Goal: Task Accomplishment & Management: Manage account settings

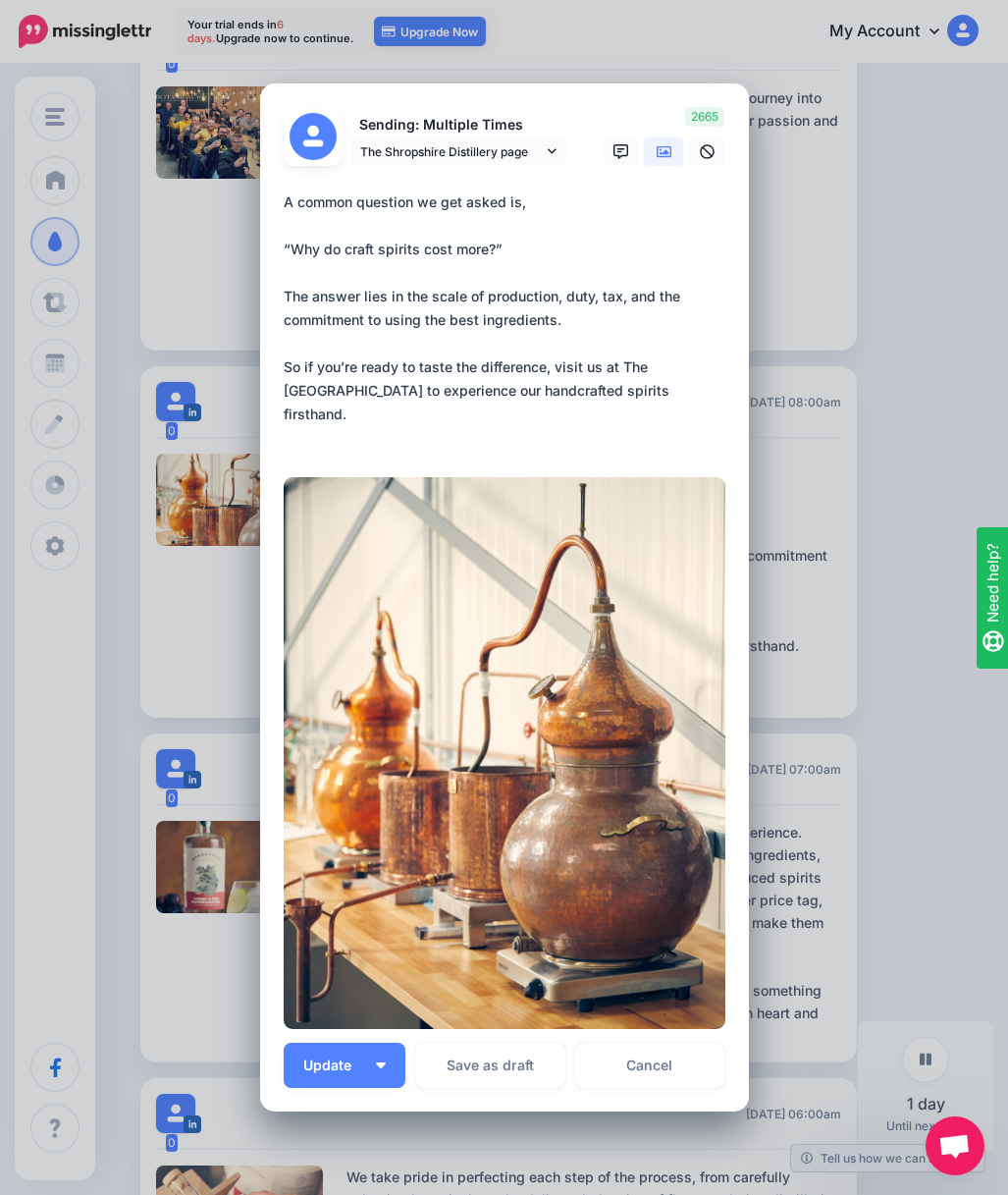
click at [593, 383] on textarea "**********" at bounding box center [509, 320] width 452 height 259
click at [521, 424] on textarea "**********" at bounding box center [509, 320] width 452 height 259
click at [886, 328] on div "Edit Post Loading Sending: Multiple Times The Shropshire Distillery page" at bounding box center [504, 598] width 1008 height 1195
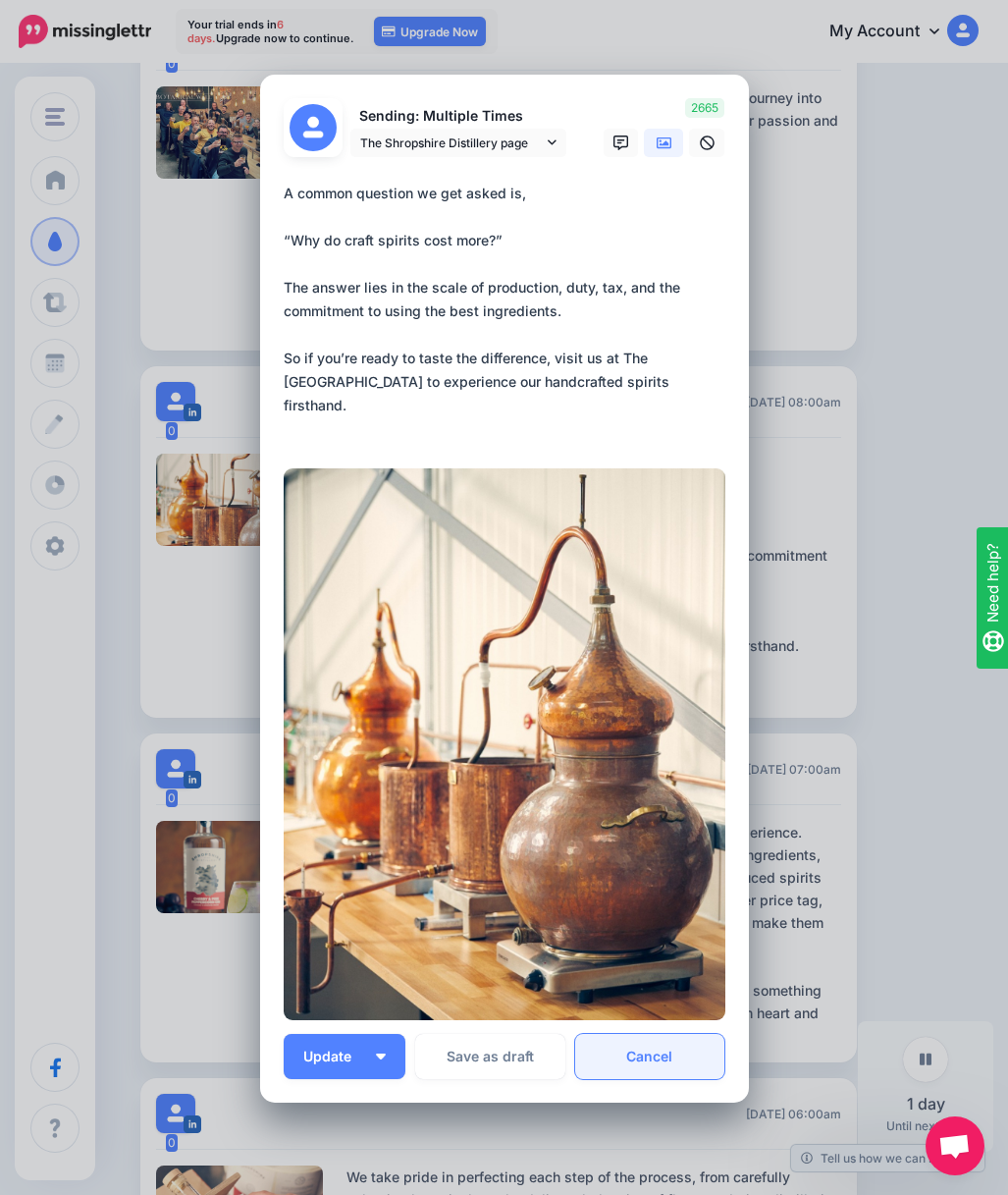
scroll to position [3, 0]
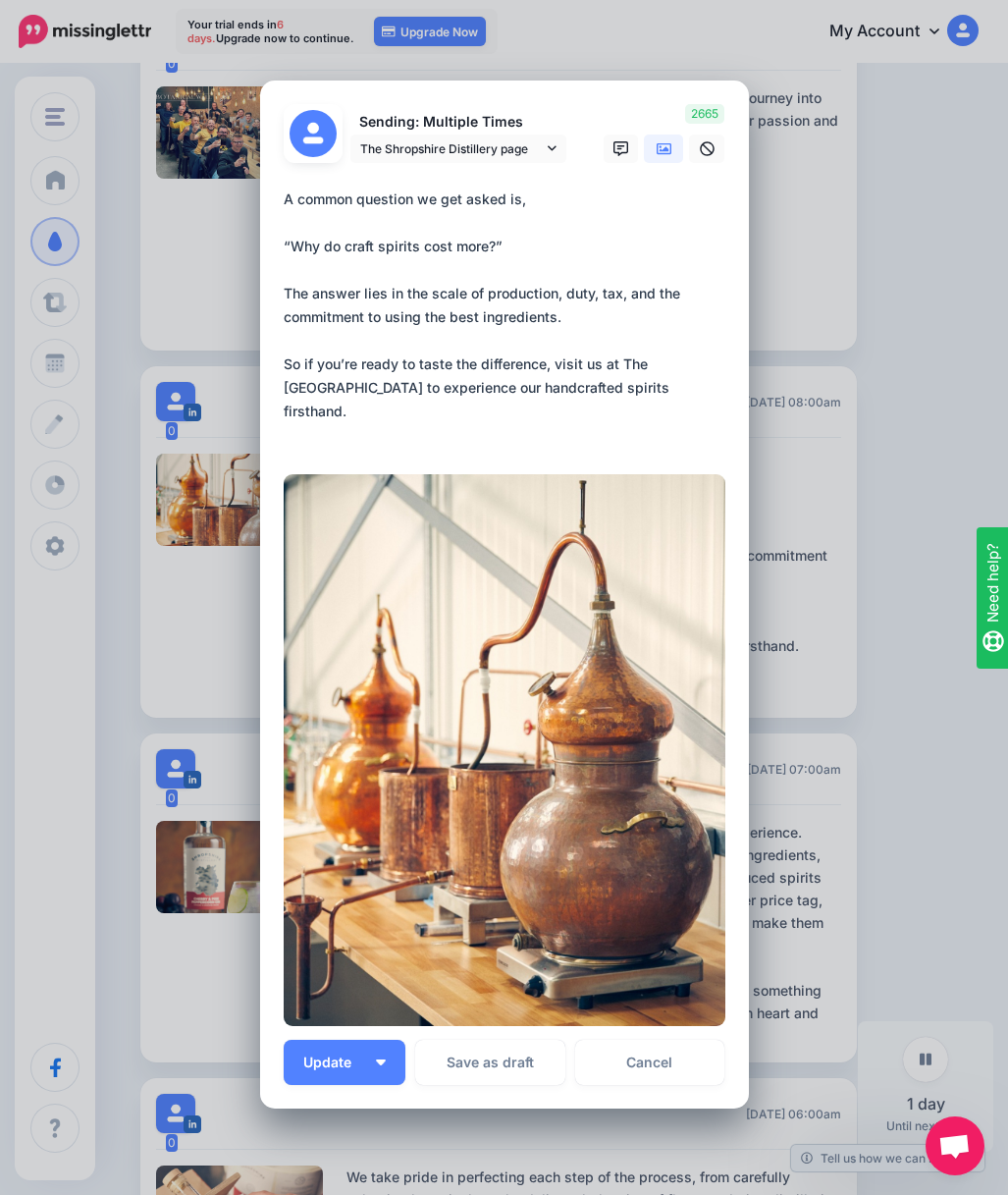
click at [639, 1060] on link "Cancel" at bounding box center [651, 1062] width 151 height 45
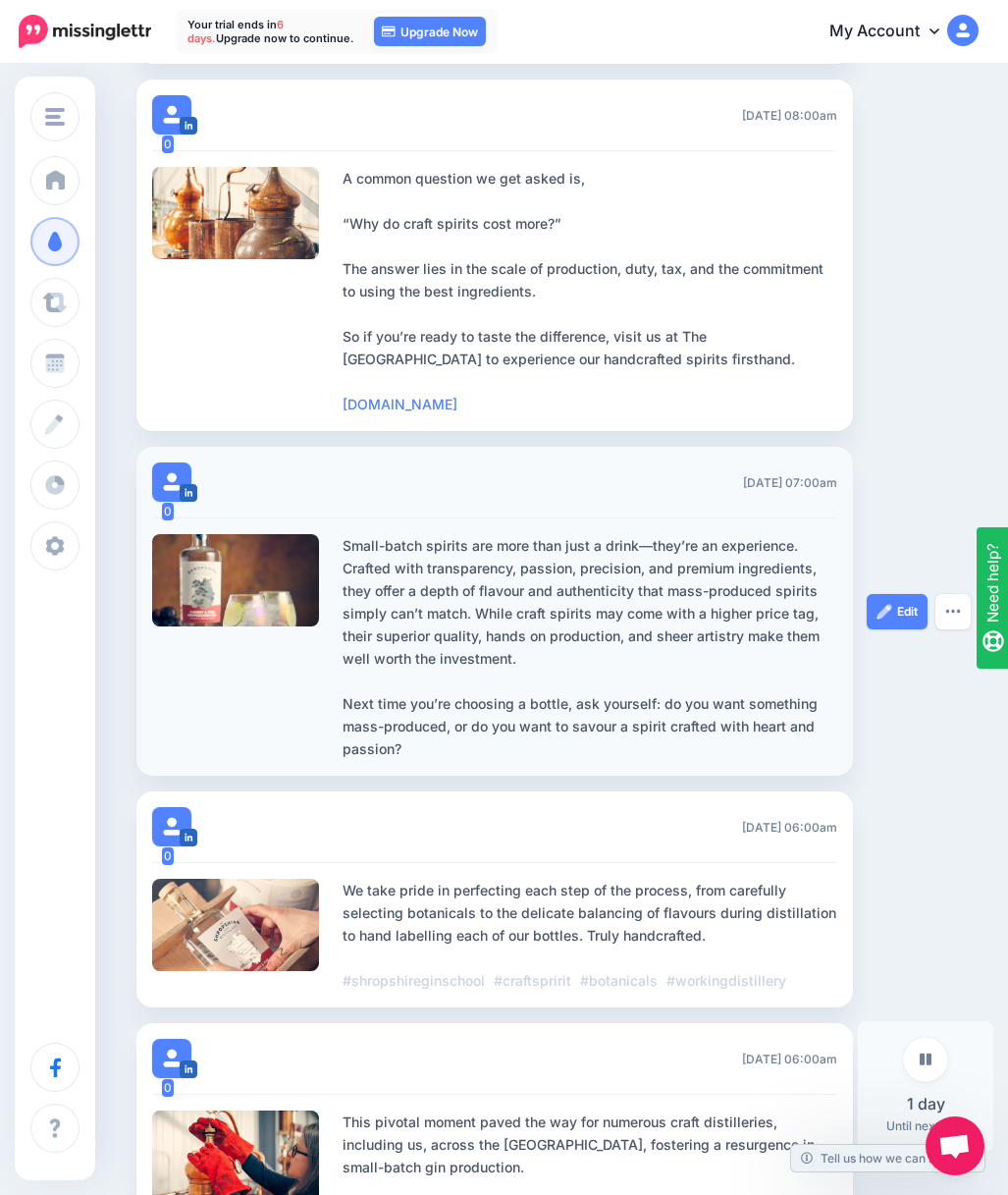
scroll to position [1163, 9]
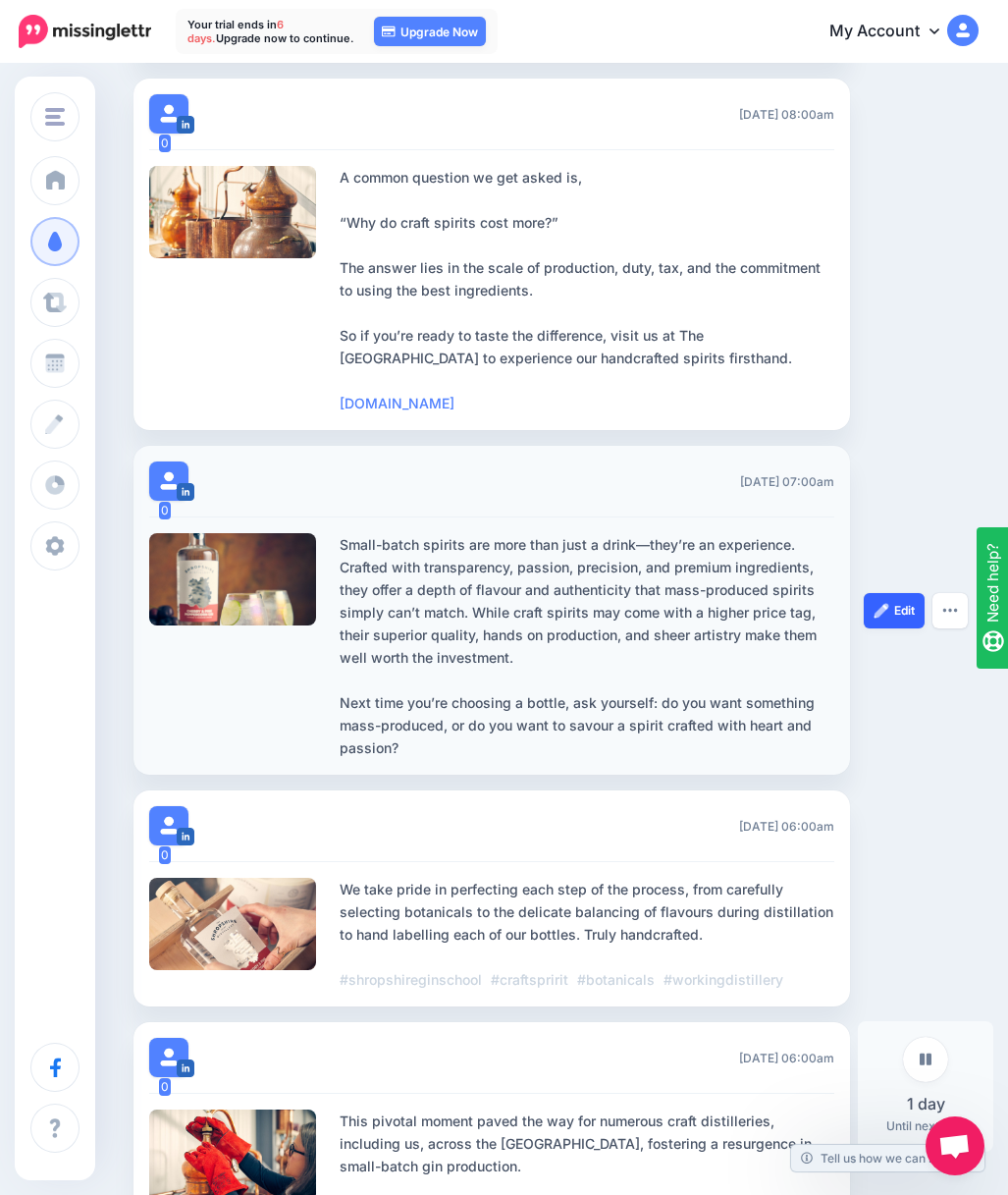
click at [887, 618] on img at bounding box center [882, 610] width 16 height 16
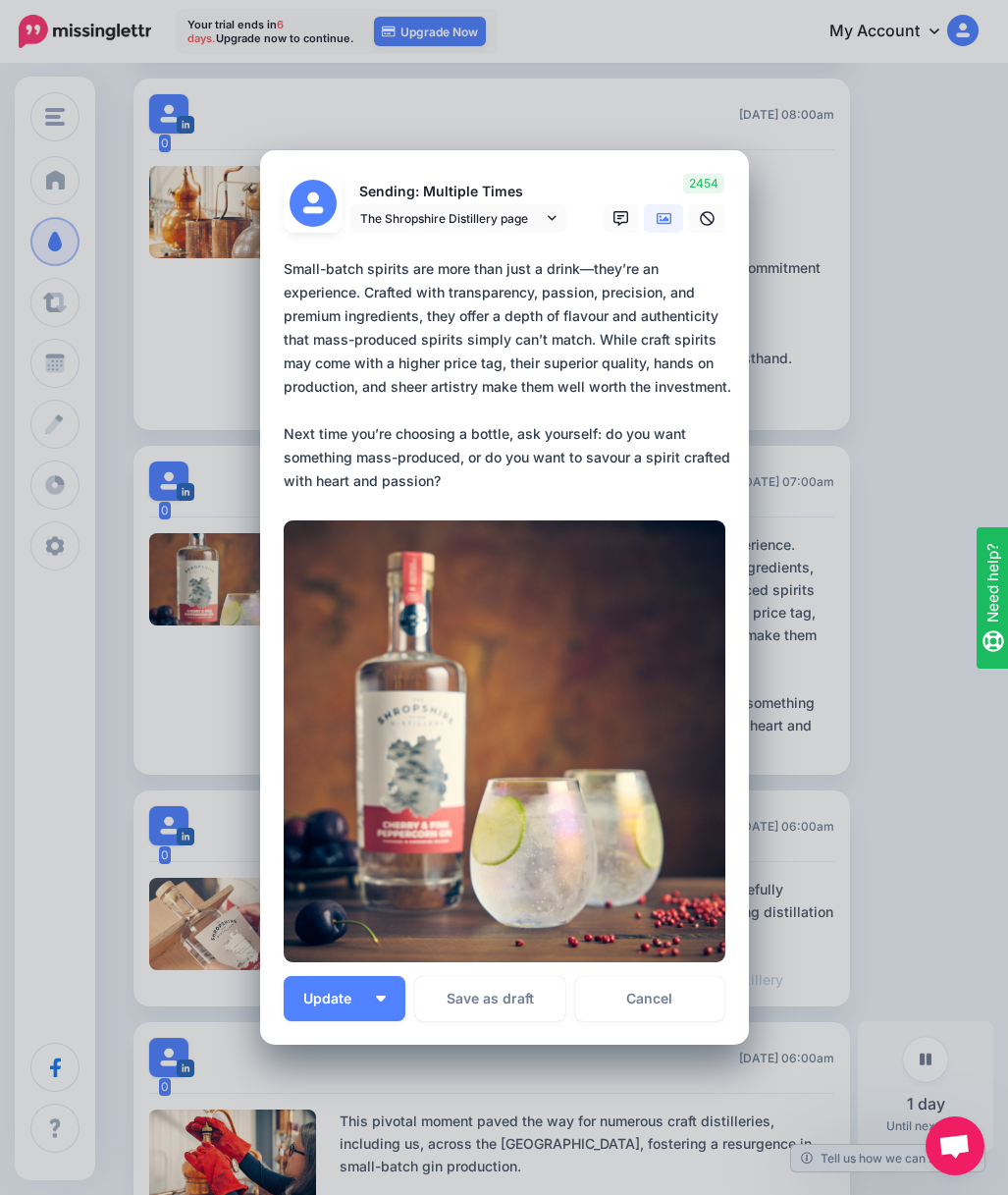
scroll to position [63, 0]
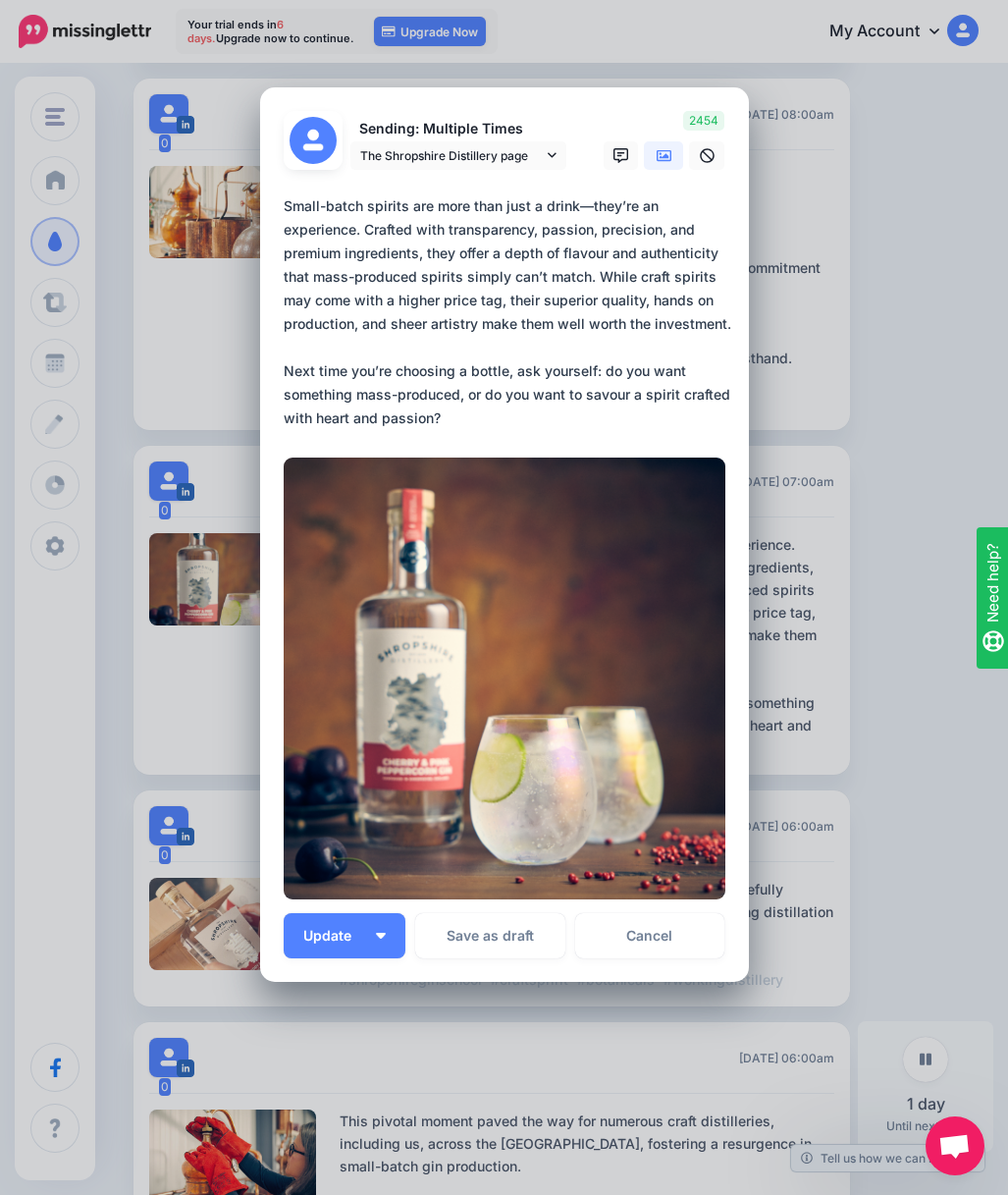
drag, startPoint x: 457, startPoint y: 420, endPoint x: 281, endPoint y: 201, distance: 281.0
click at [281, 201] on div "Loading Sending: Multiple Times The Shropshire Distillery page" at bounding box center [504, 535] width 489 height 896
click at [867, 167] on div "Edit Post Loading Sending: Multiple Times The Shropshire Distillery page" at bounding box center [504, 598] width 1008 height 1195
click at [686, 946] on link "Cancel" at bounding box center [651, 936] width 151 height 45
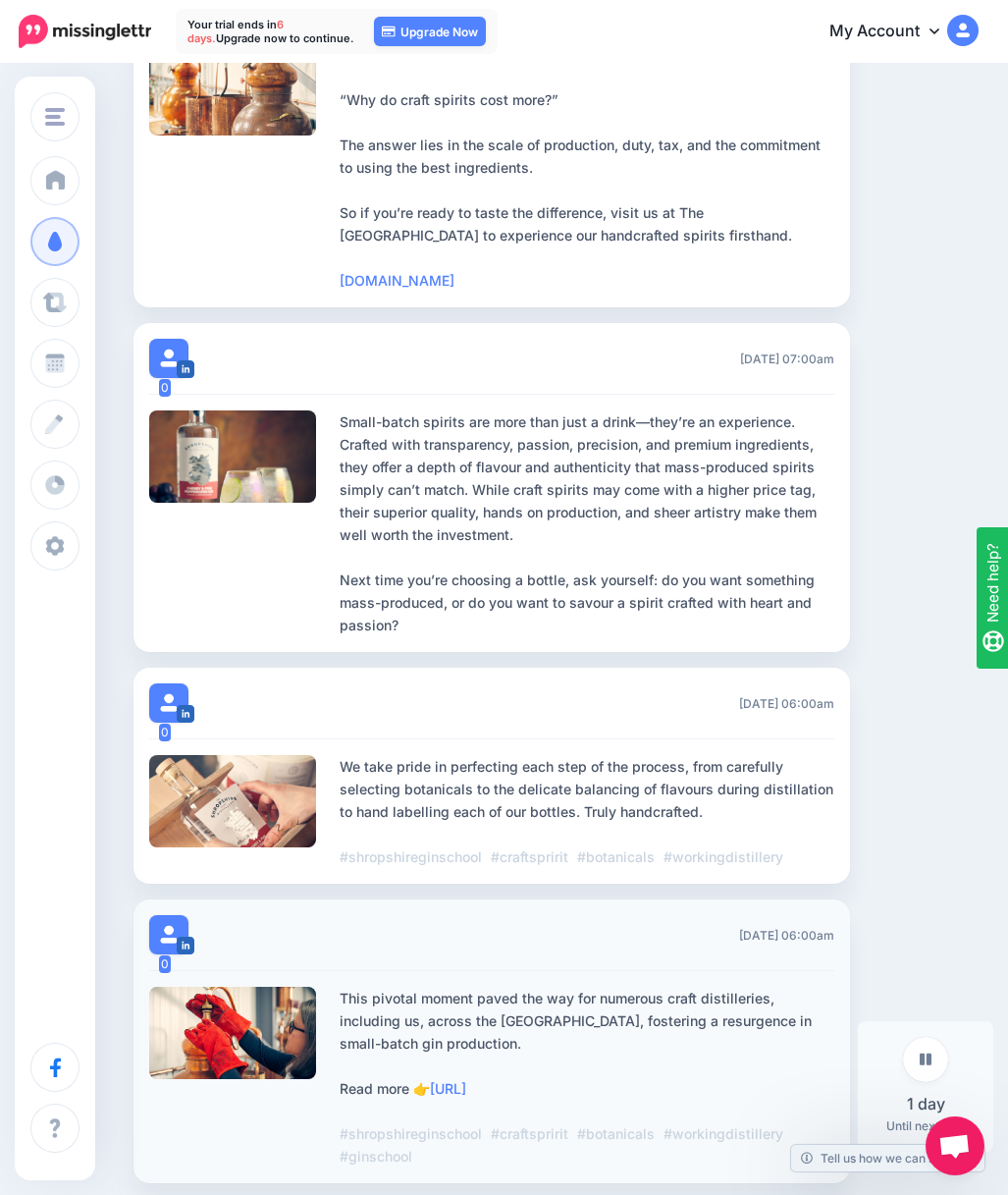
scroll to position [1437, 9]
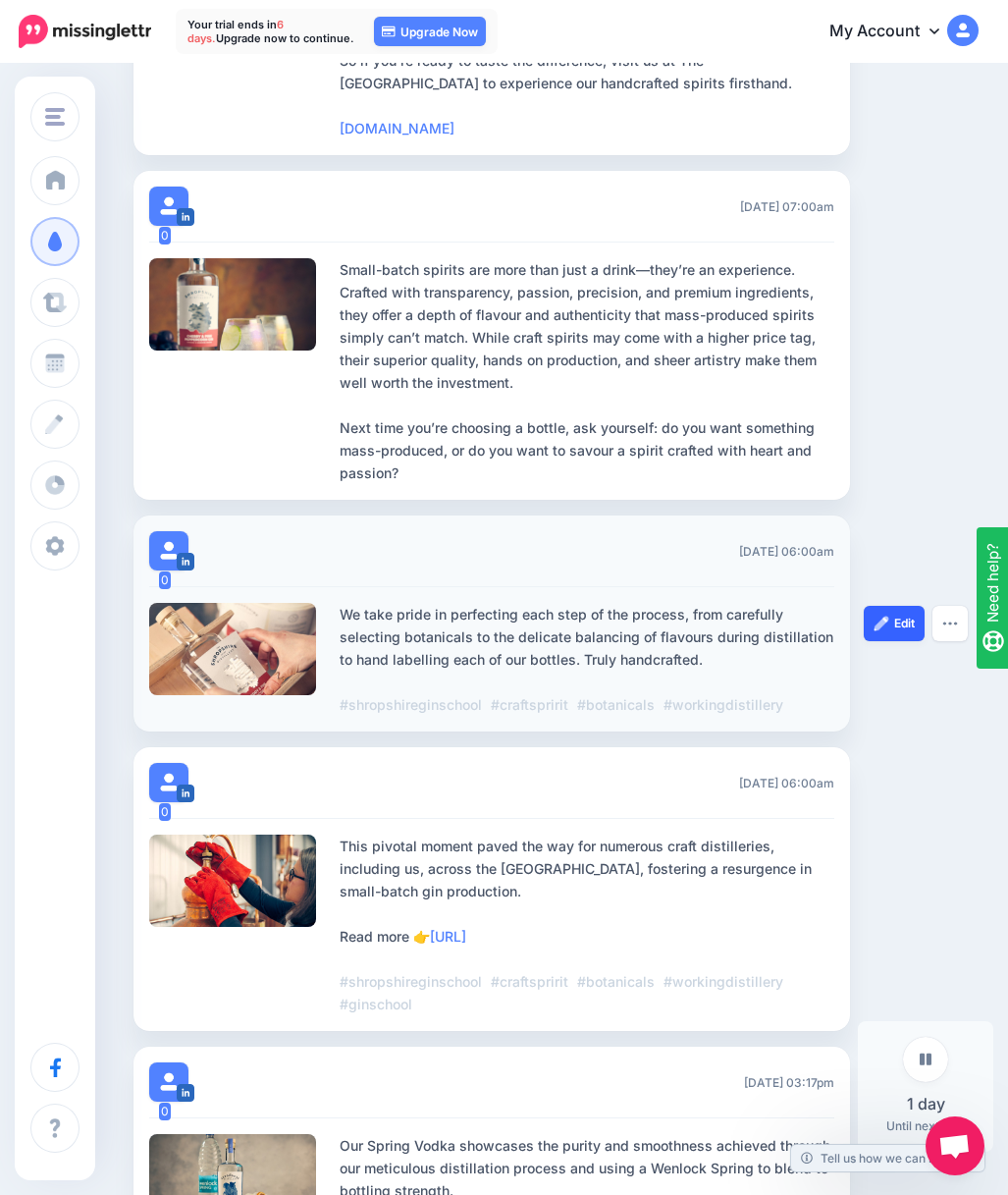
click at [900, 640] on link "Edit" at bounding box center [895, 623] width 61 height 35
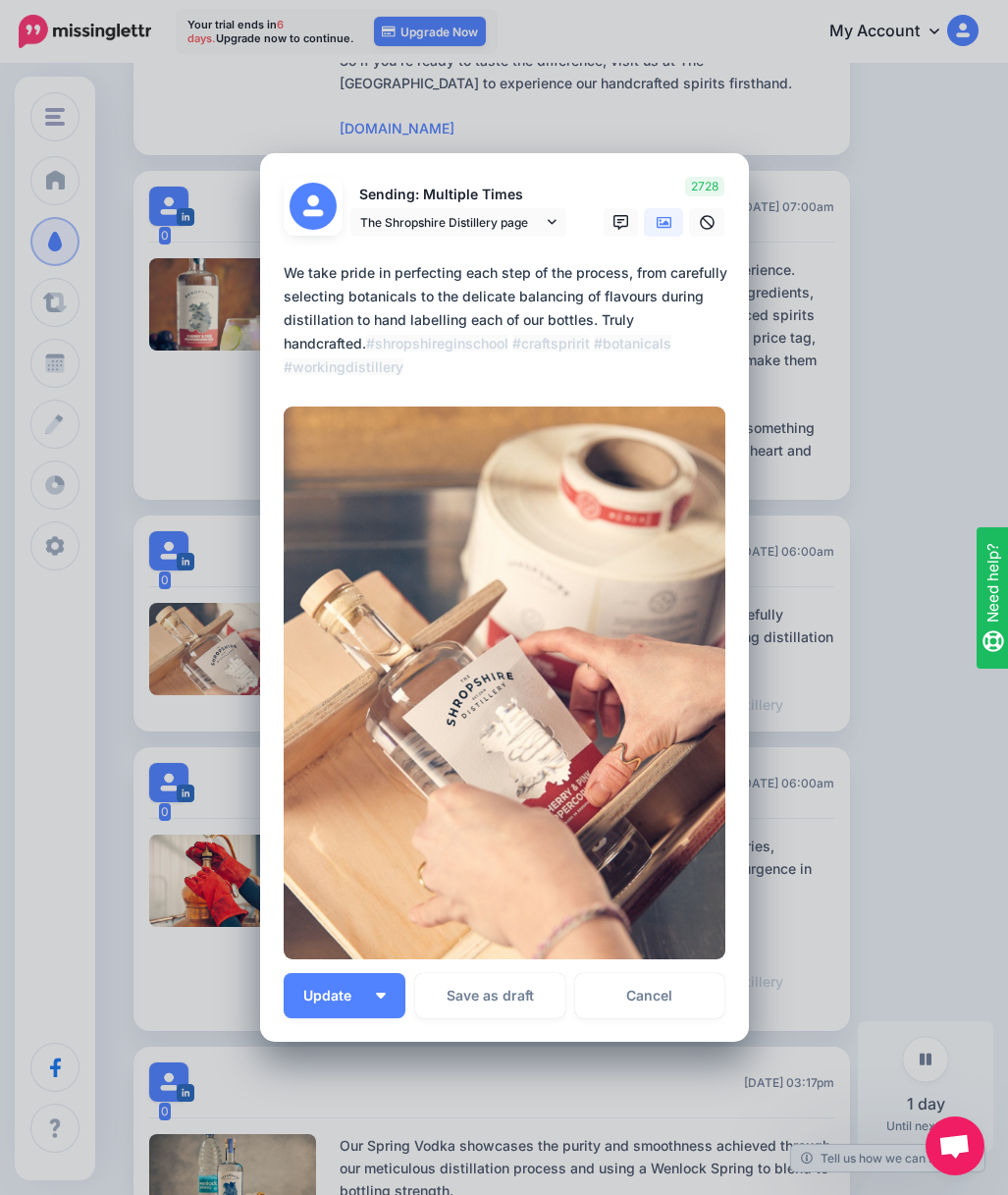
drag, startPoint x: 284, startPoint y: 276, endPoint x: 719, endPoint y: 365, distance: 444.0
click at [718, 365] on textarea "**********" at bounding box center [509, 320] width 452 height 118
click at [638, 995] on link "Cancel" at bounding box center [651, 996] width 151 height 45
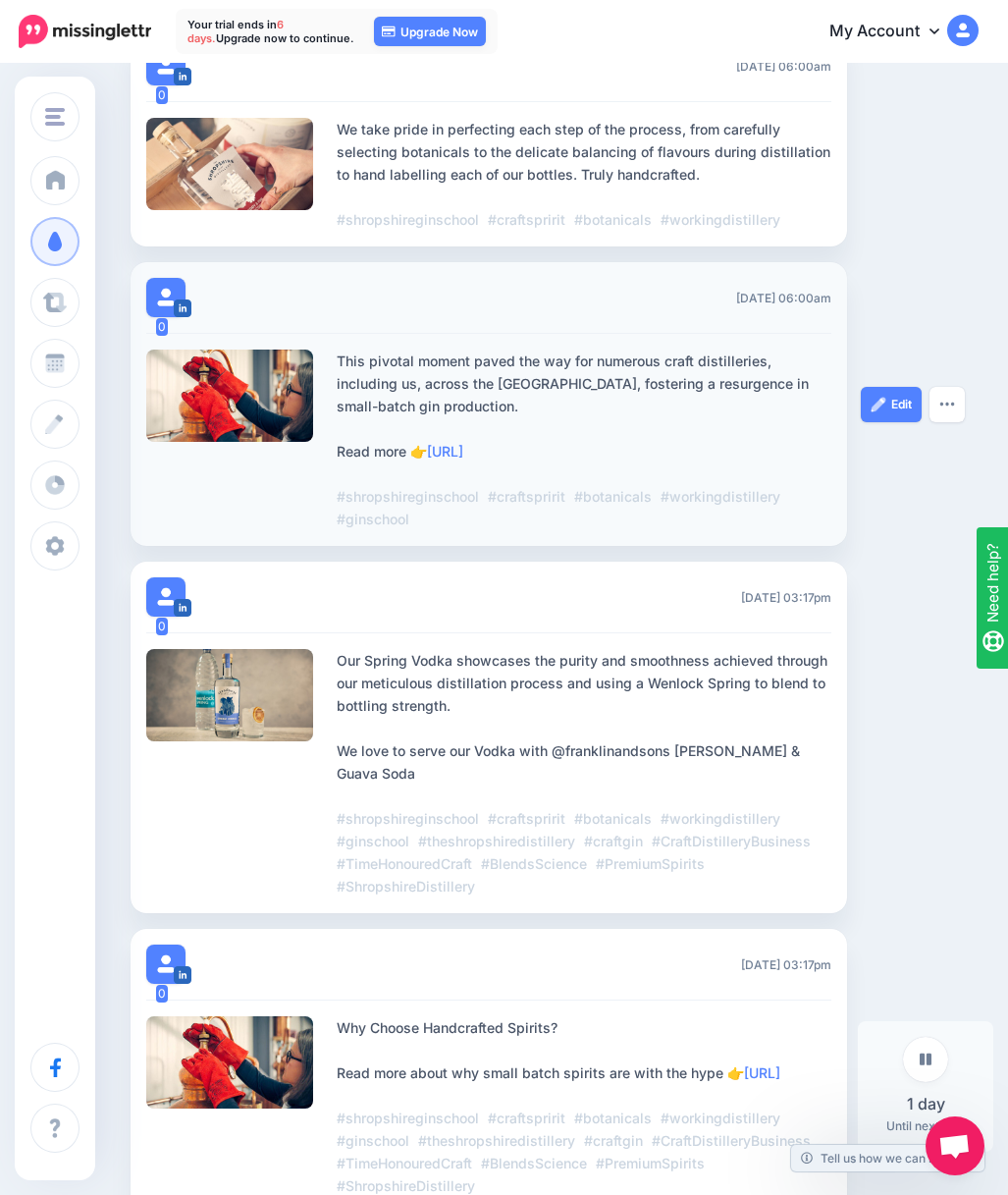
scroll to position [1922, 12]
drag, startPoint x: 340, startPoint y: 381, endPoint x: 578, endPoint y: 470, distance: 254.1
click at [578, 470] on div "This pivotal moment paved the way for numerous craft distilleries, including us…" at bounding box center [584, 440] width 495 height 181
copy div "This pivotal moment paved the way for numerous craft distilleries, including us…"
click at [912, 755] on link "Edit" at bounding box center [892, 737] width 61 height 35
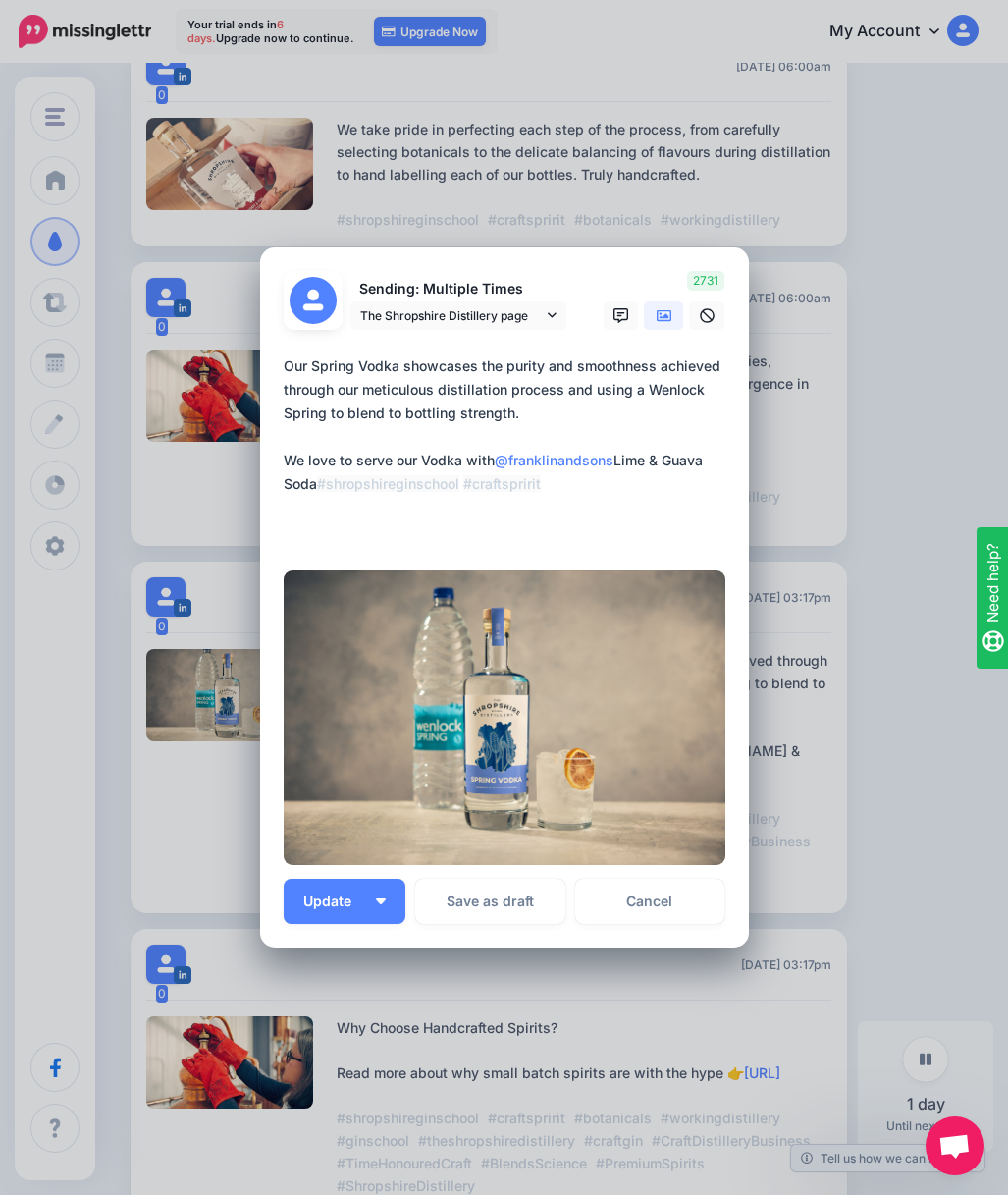
drag, startPoint x: 287, startPoint y: 367, endPoint x: 586, endPoint y: 542, distance: 346.4
click at [586, 542] on textarea "**********" at bounding box center [509, 449] width 452 height 189
click at [882, 431] on div "Edit Post Loading Sending: Multiple Times The Shropshire Distillery page" at bounding box center [504, 598] width 1008 height 1195
click at [683, 899] on link "Cancel" at bounding box center [651, 902] width 151 height 45
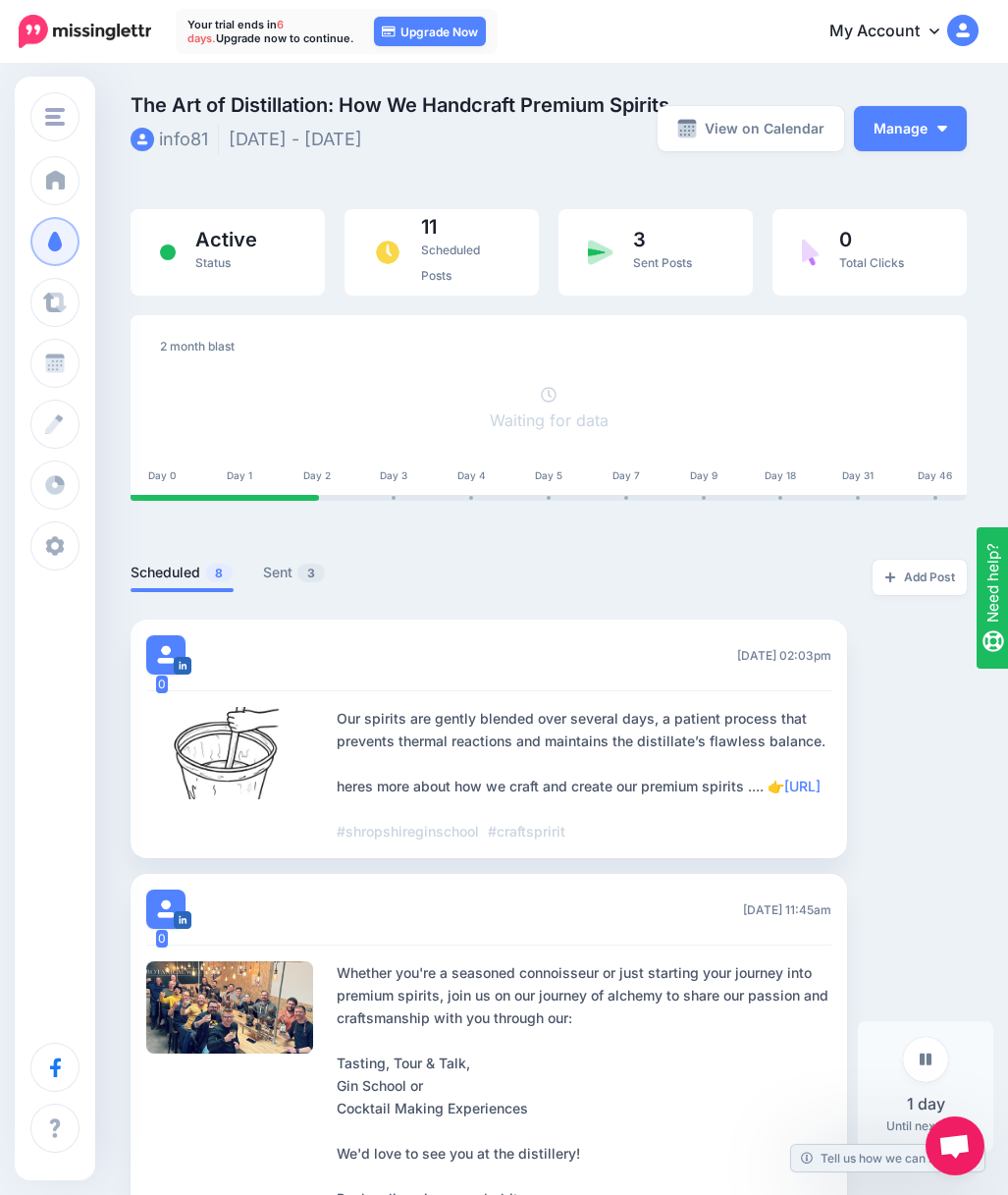
scroll to position [0, 12]
click at [935, 32] on icon at bounding box center [935, 31] width 10 height 6
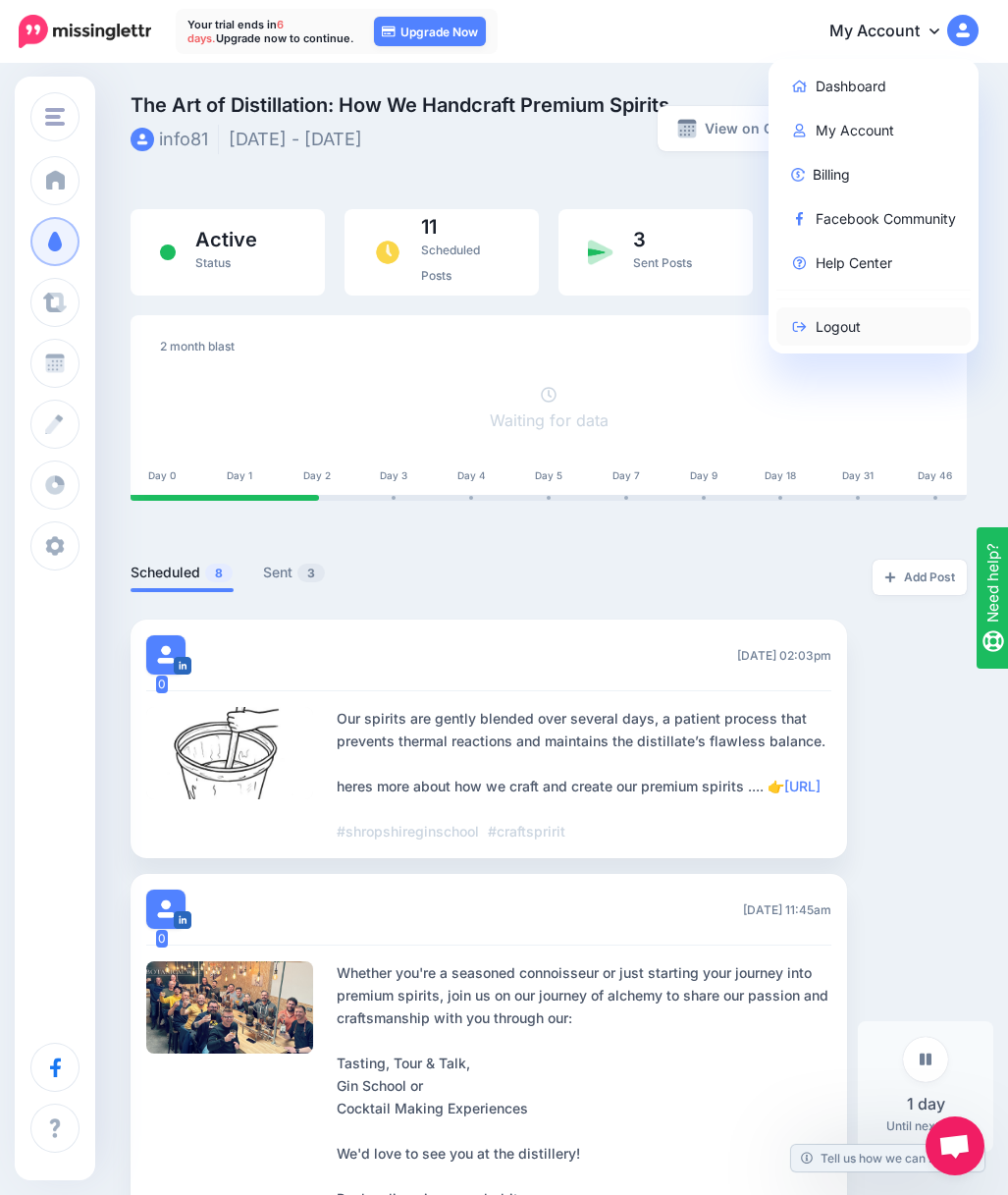
click at [857, 327] on link "Logout" at bounding box center [874, 326] width 196 height 38
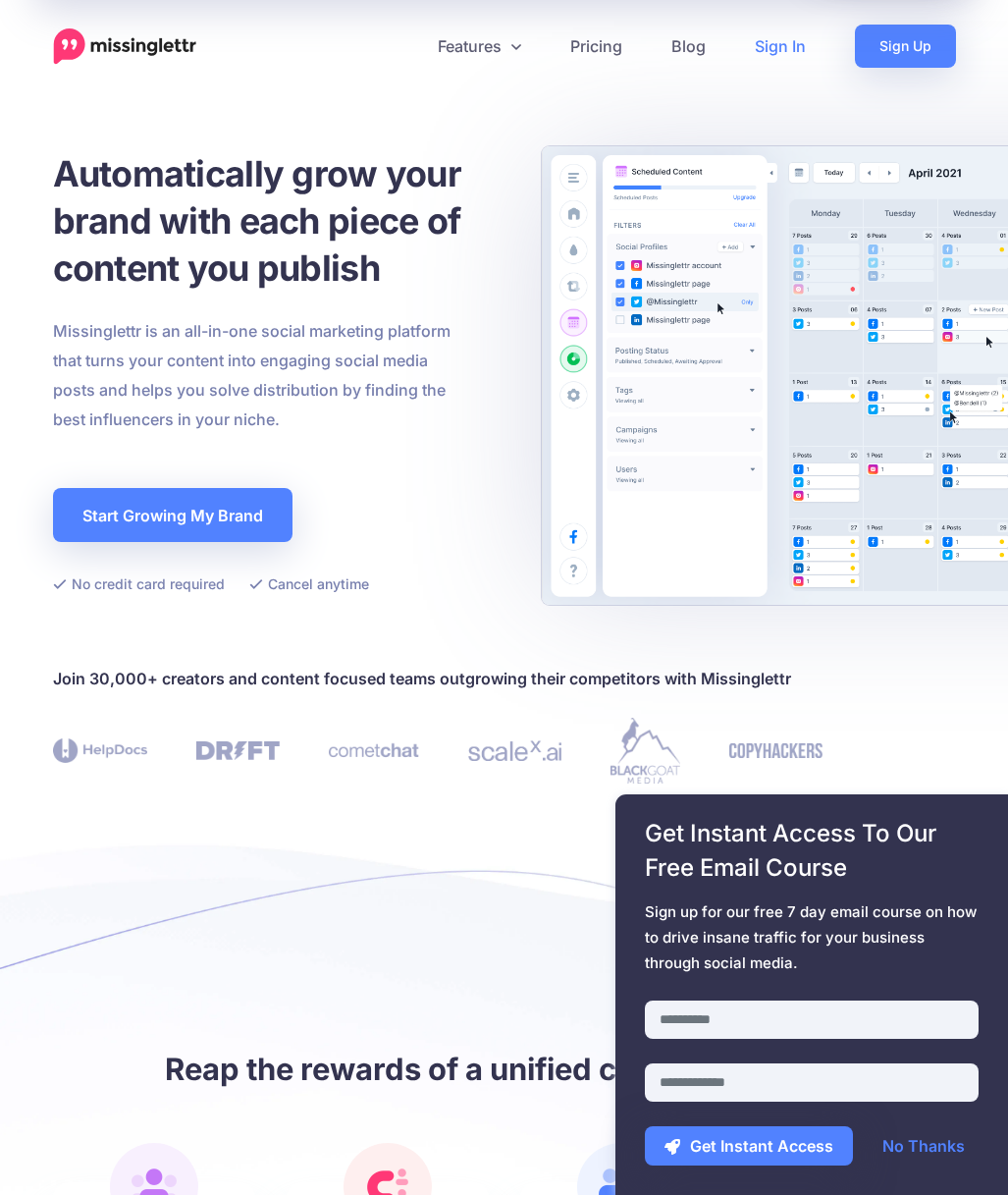
click at [809, 56] on link "Sign In" at bounding box center [781, 46] width 100 height 43
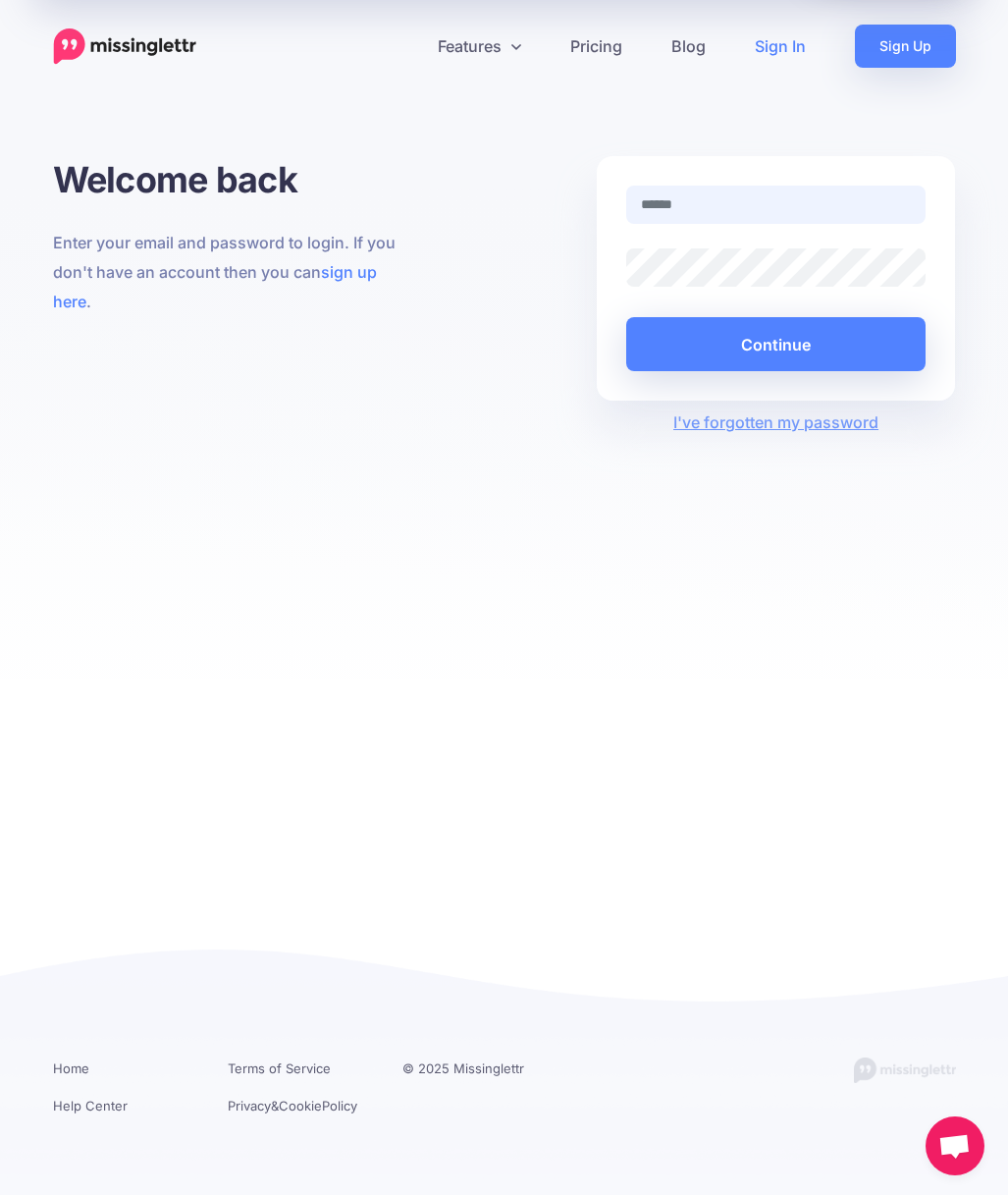
click at [686, 202] on input "text" at bounding box center [776, 205] width 300 height 38
type input "**********"
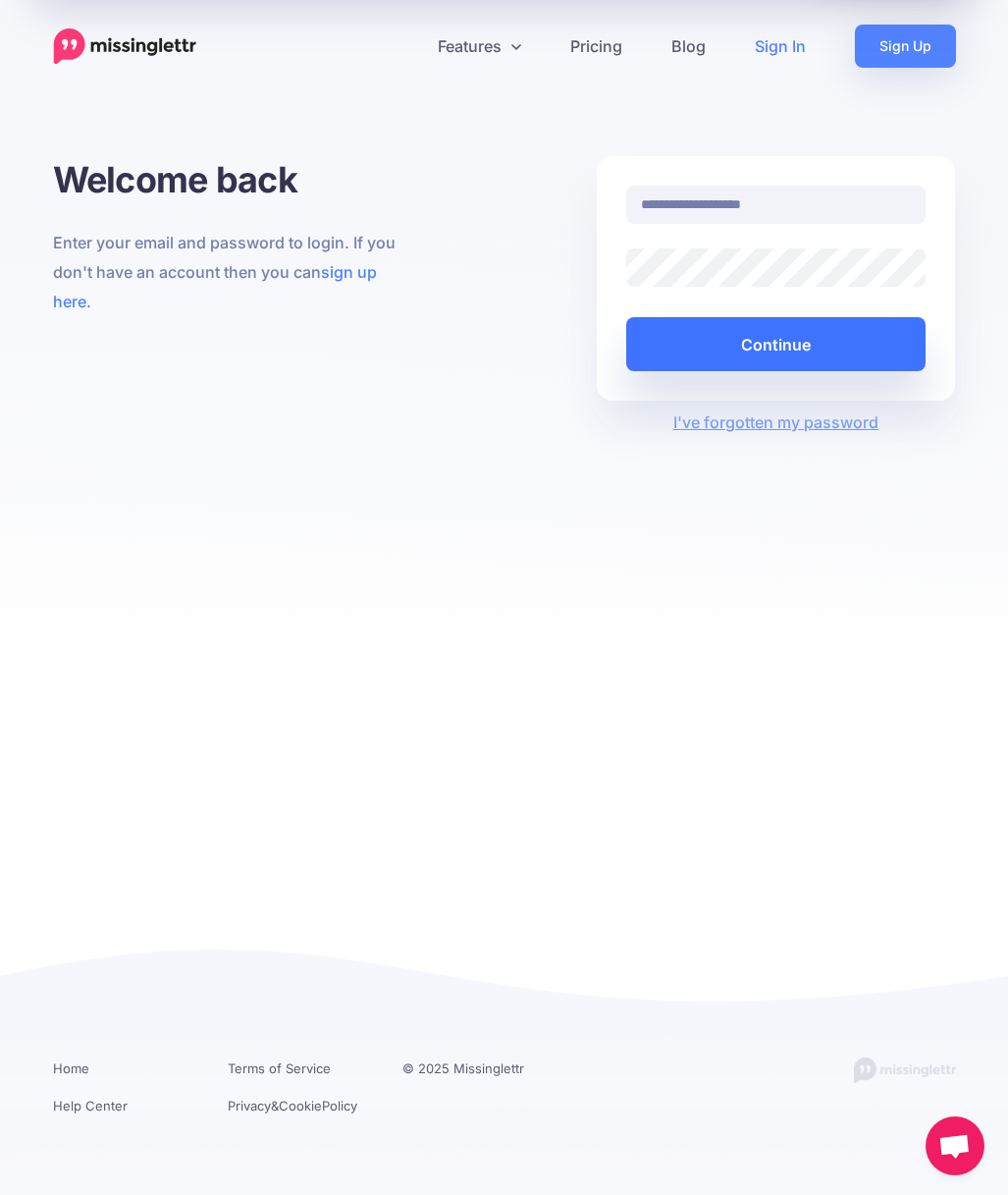
click at [731, 332] on button "Continue" at bounding box center [776, 344] width 300 height 54
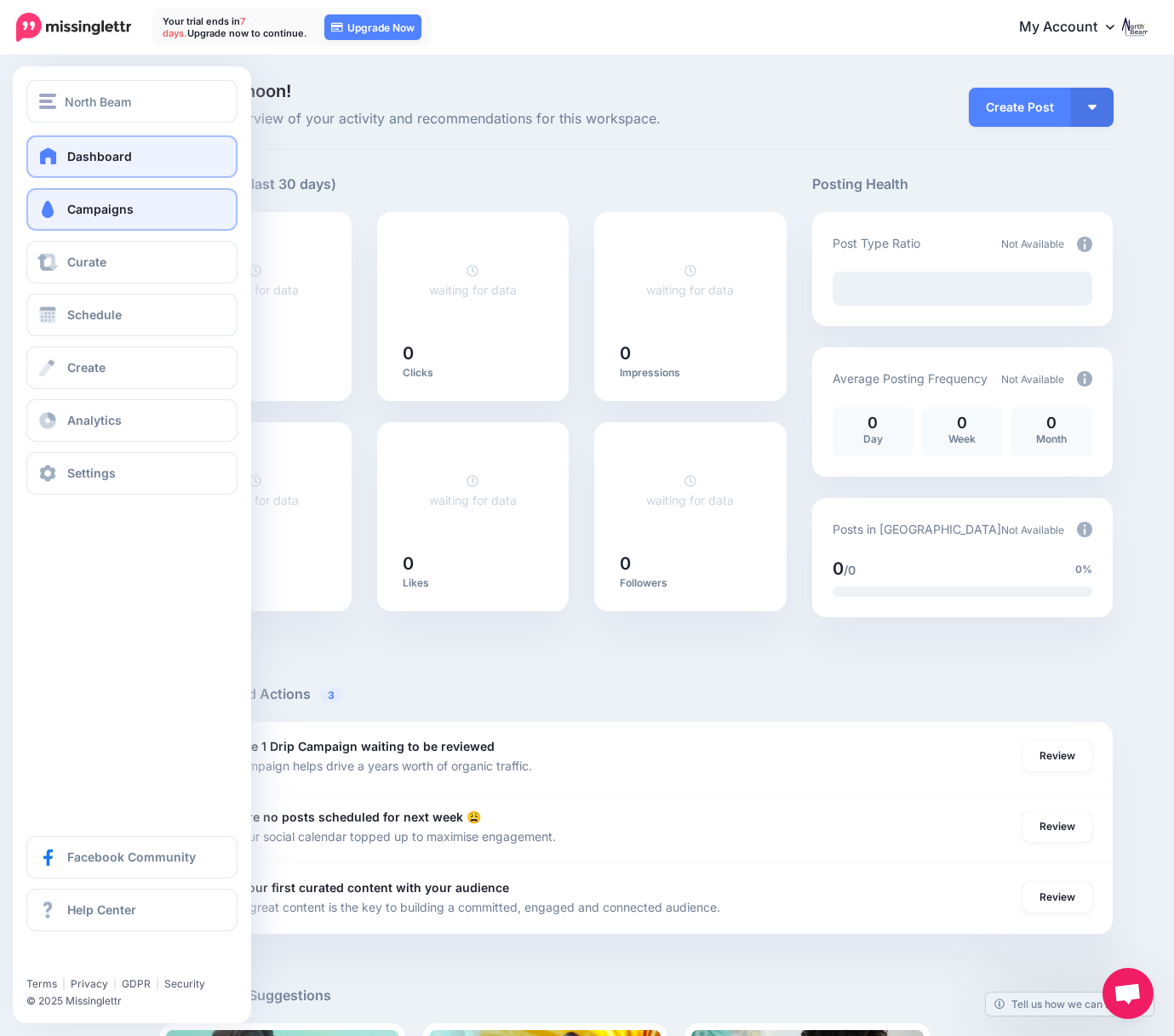
click at [109, 209] on span "Campaigns" at bounding box center [101, 208] width 67 height 15
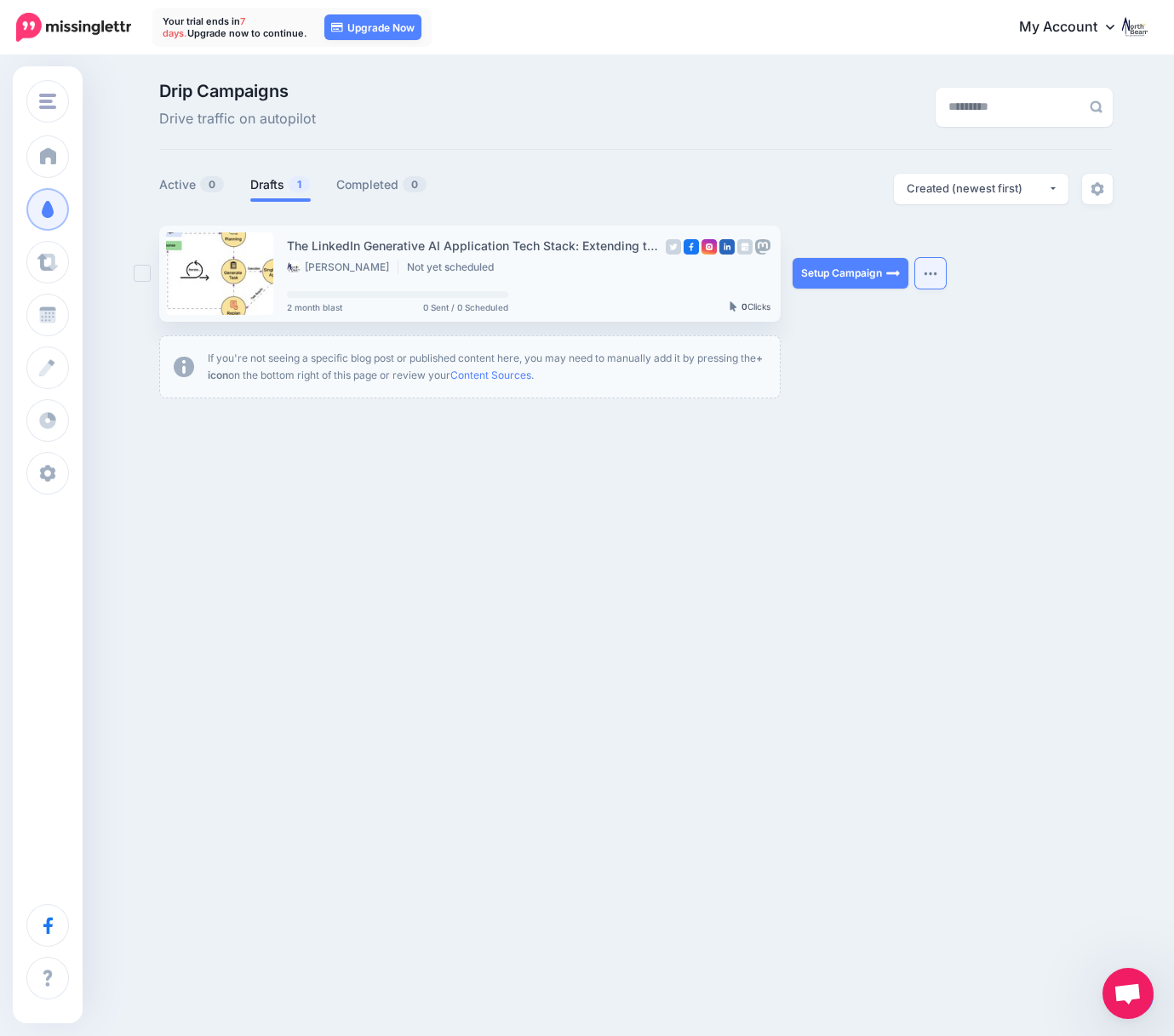
click at [928, 276] on button "button" at bounding box center [930, 273] width 31 height 31
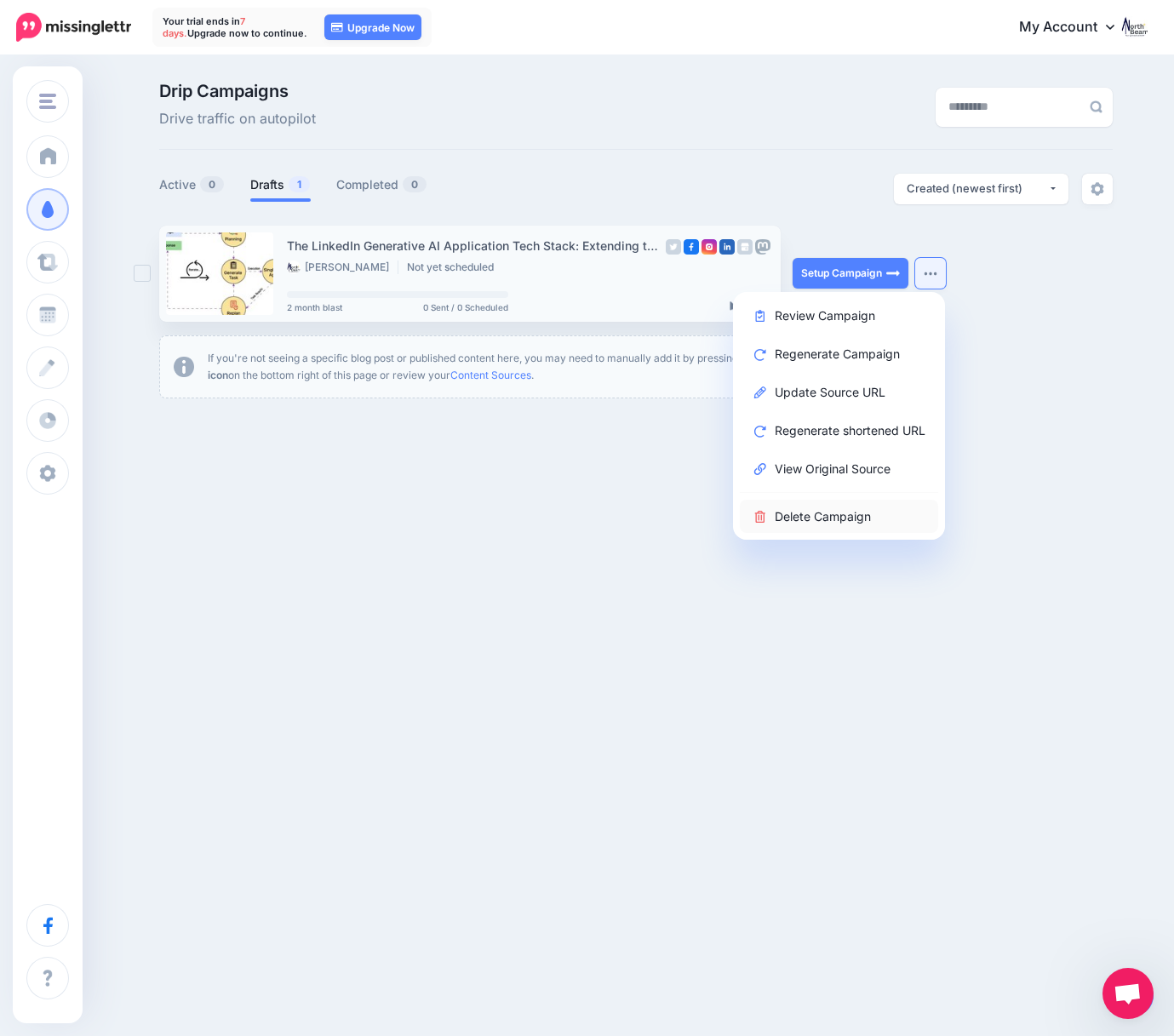
click at [817, 508] on link "Delete Campaign" at bounding box center [839, 516] width 198 height 33
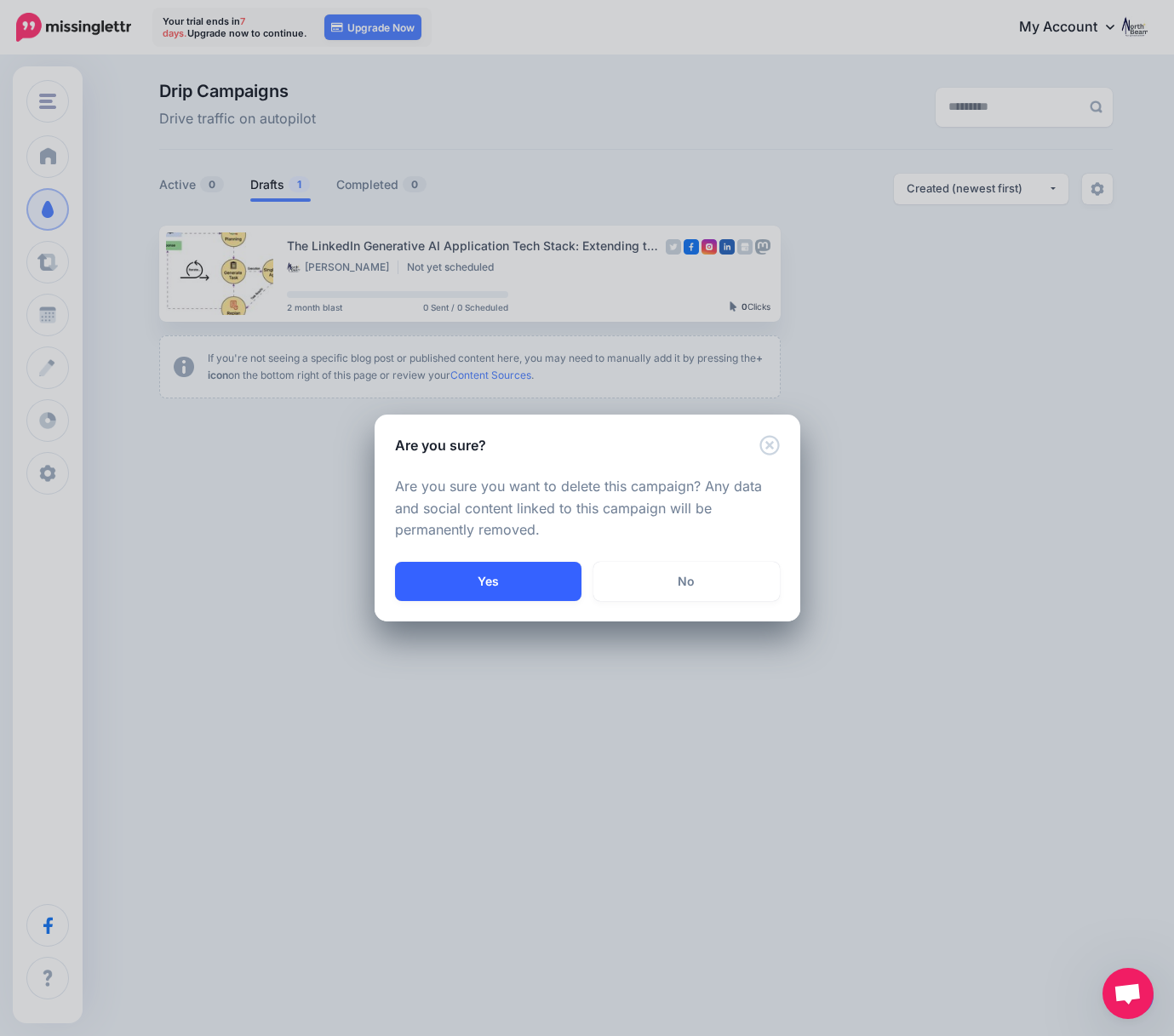
click at [471, 582] on button "Yes" at bounding box center [488, 581] width 186 height 39
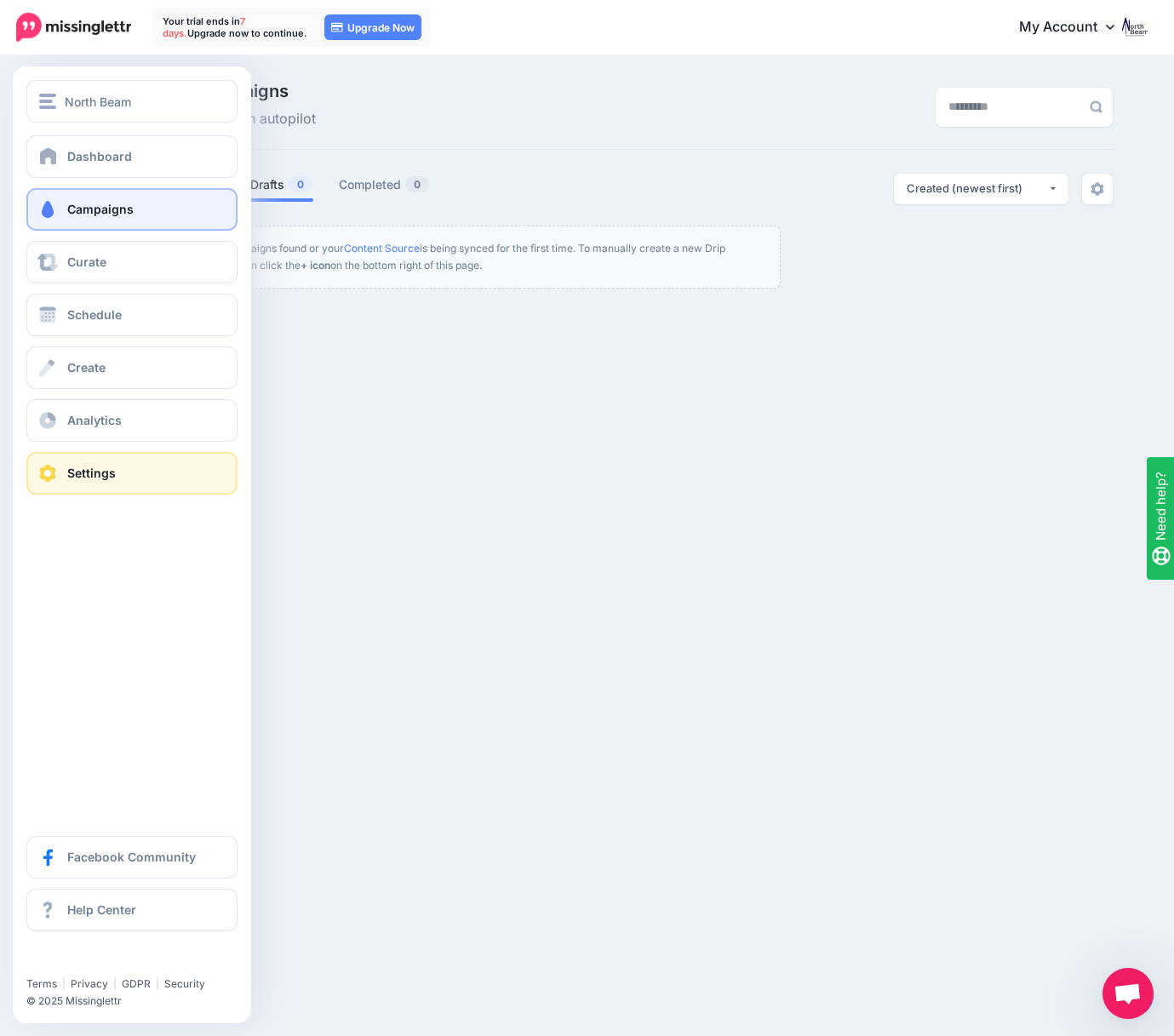
click at [113, 465] on link "Settings" at bounding box center [131, 474] width 211 height 43
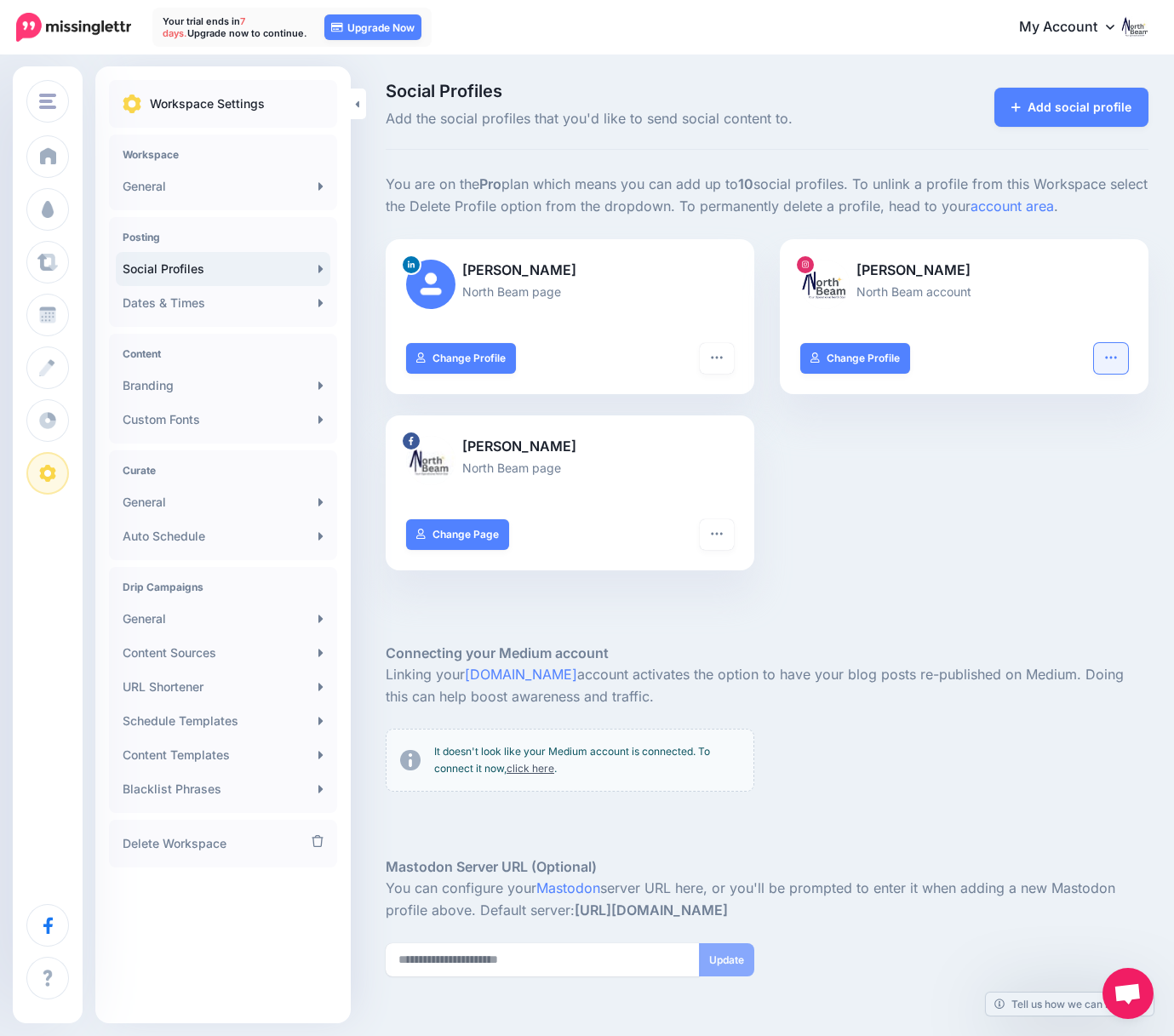
click at [1115, 363] on button "button" at bounding box center [1111, 358] width 34 height 31
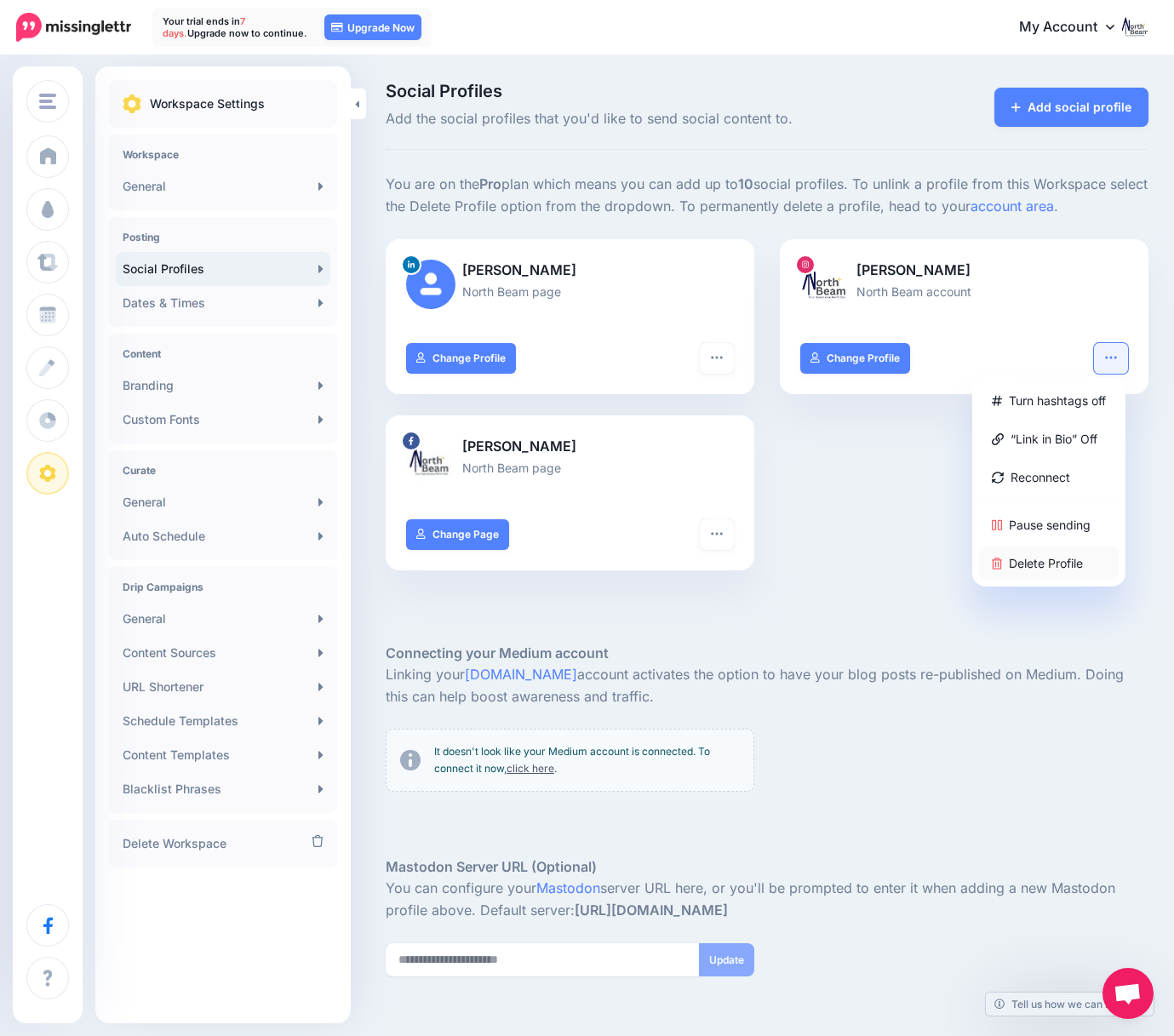
click at [1038, 565] on link "Delete Profile" at bounding box center [1049, 562] width 140 height 33
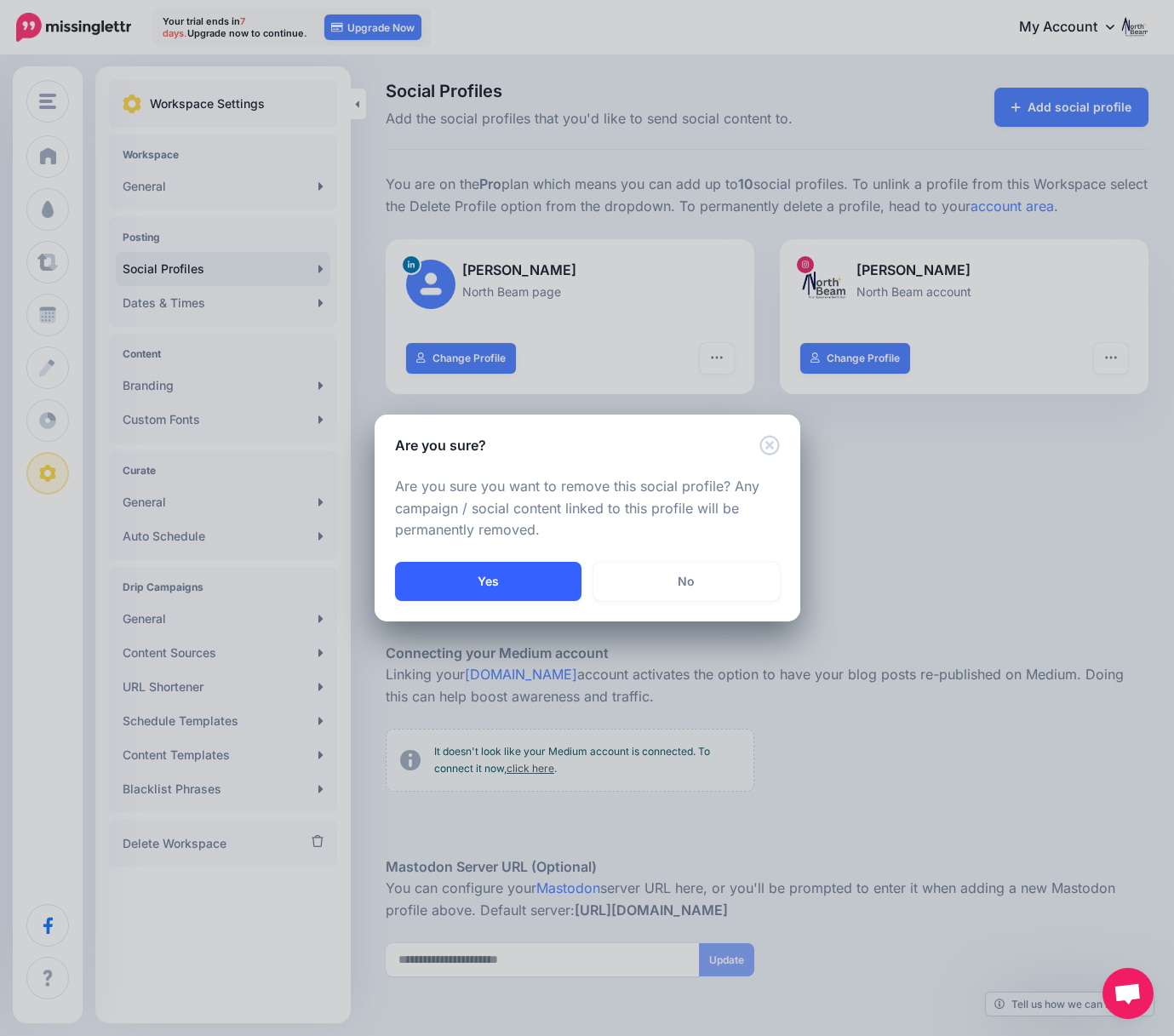
click at [462, 586] on button "Yes" at bounding box center [488, 581] width 186 height 39
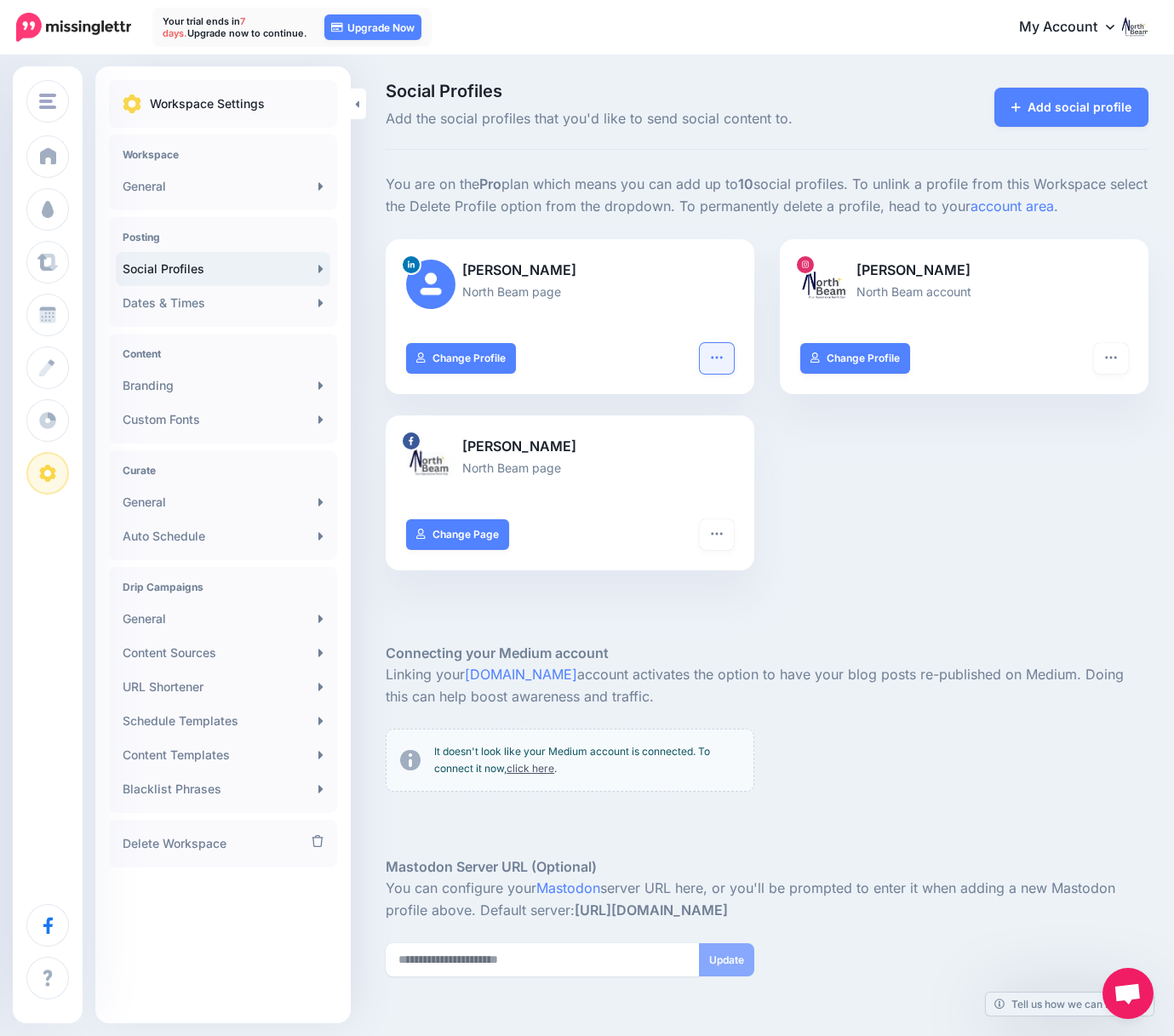
click at [709, 363] on button "button" at bounding box center [717, 358] width 34 height 31
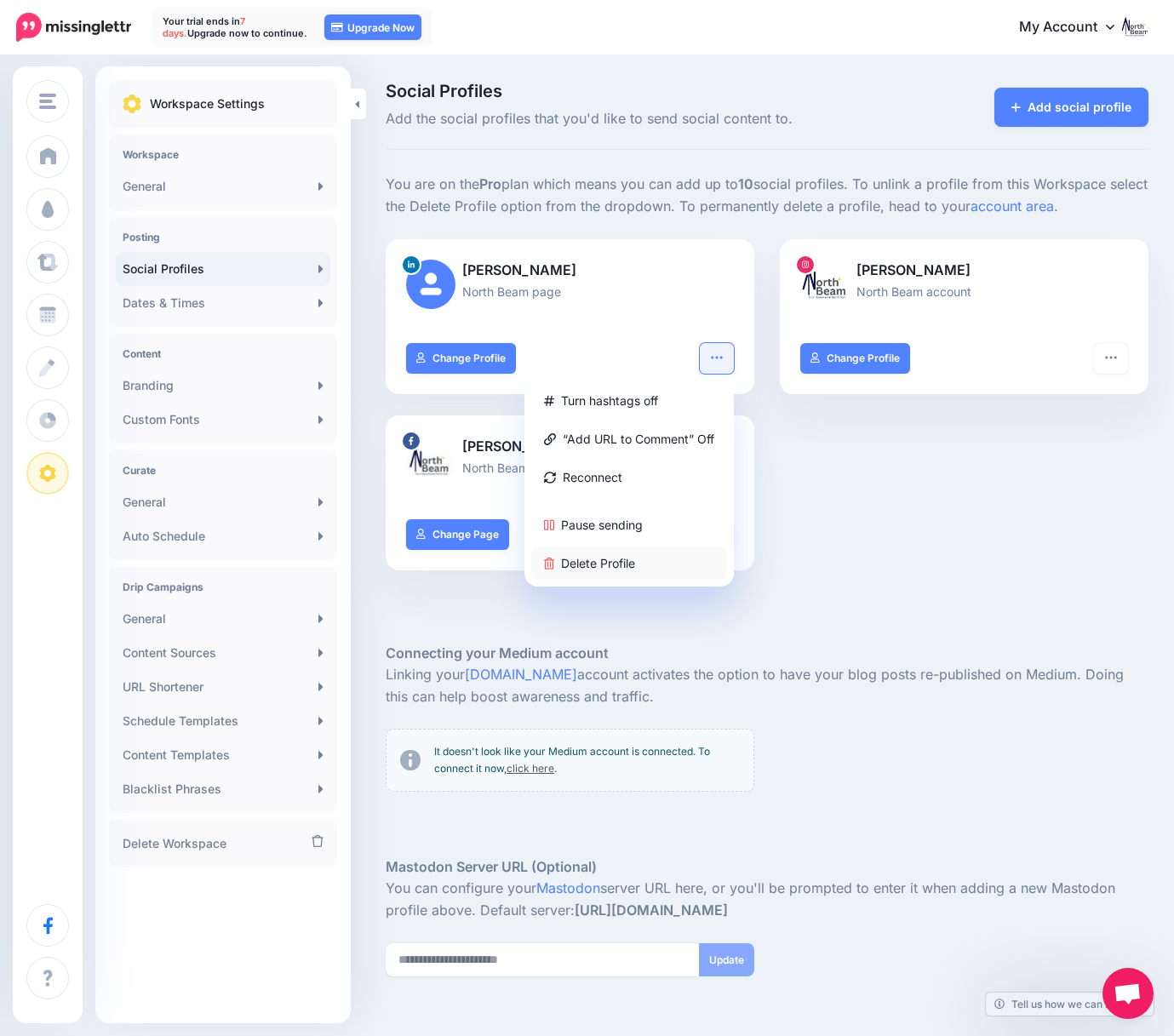
click at [623, 557] on link "Delete Profile" at bounding box center [628, 562] width 195 height 33
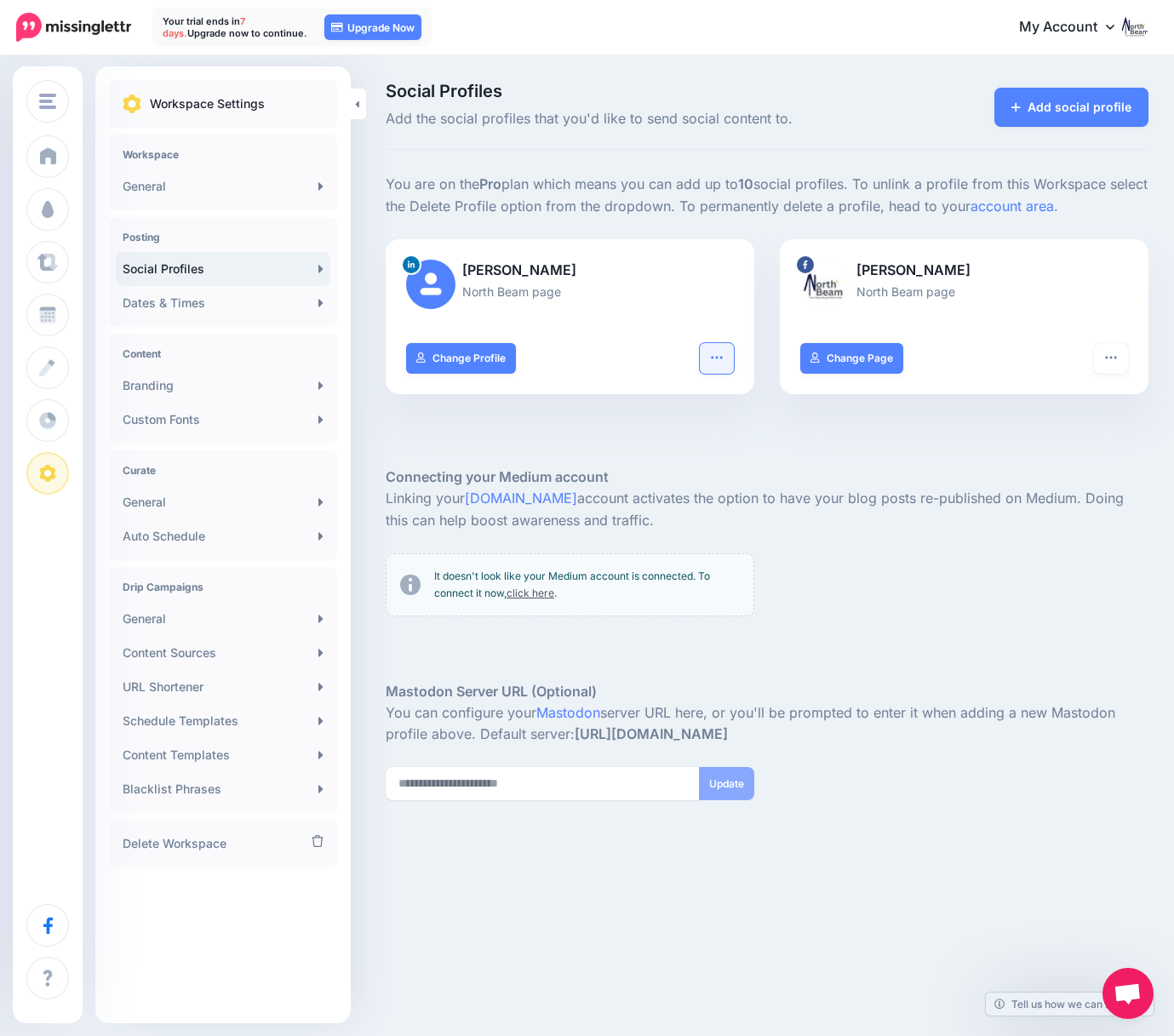
click at [718, 363] on button "button" at bounding box center [717, 358] width 34 height 31
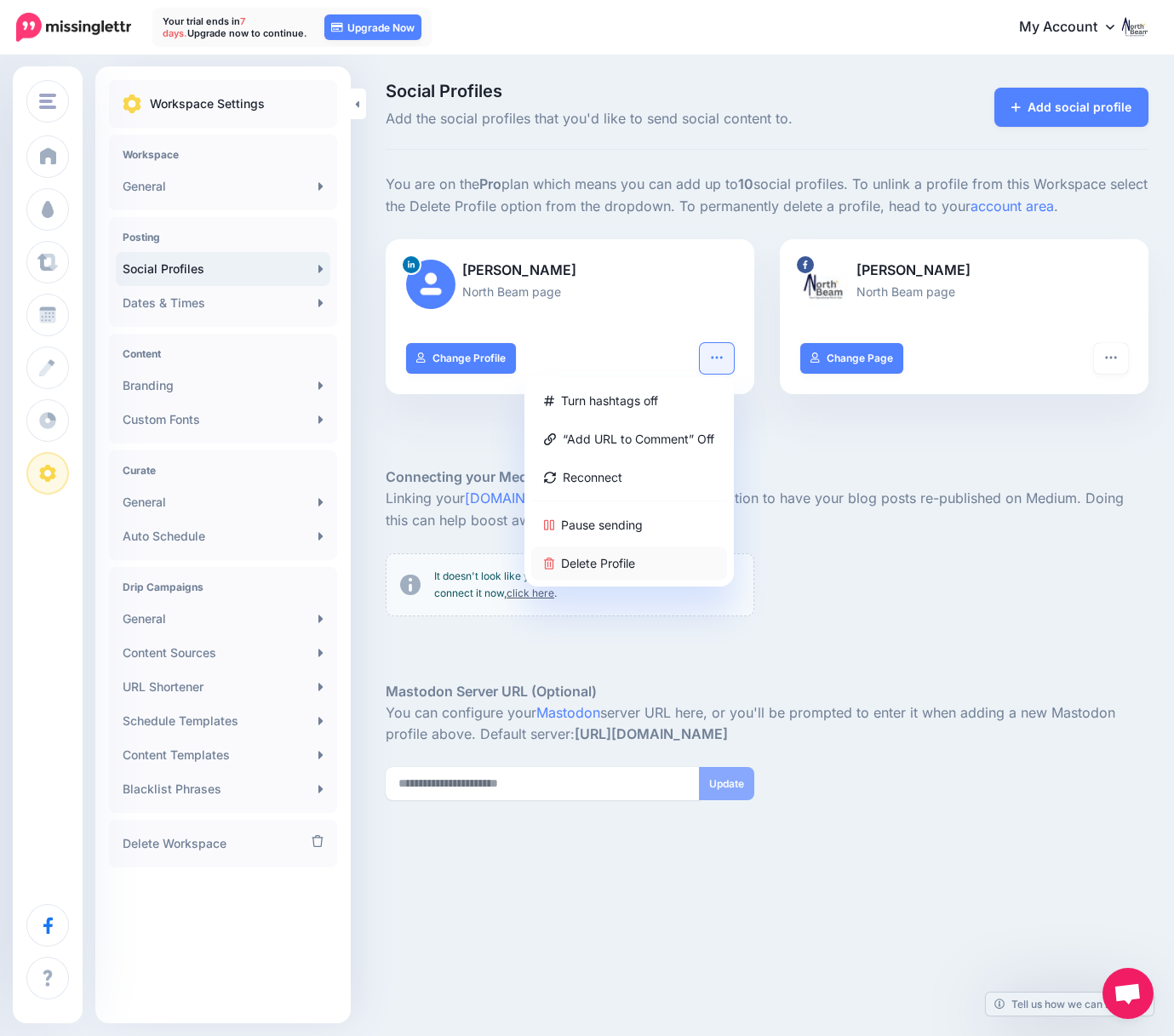
click at [625, 563] on link "Delete Profile" at bounding box center [628, 562] width 195 height 33
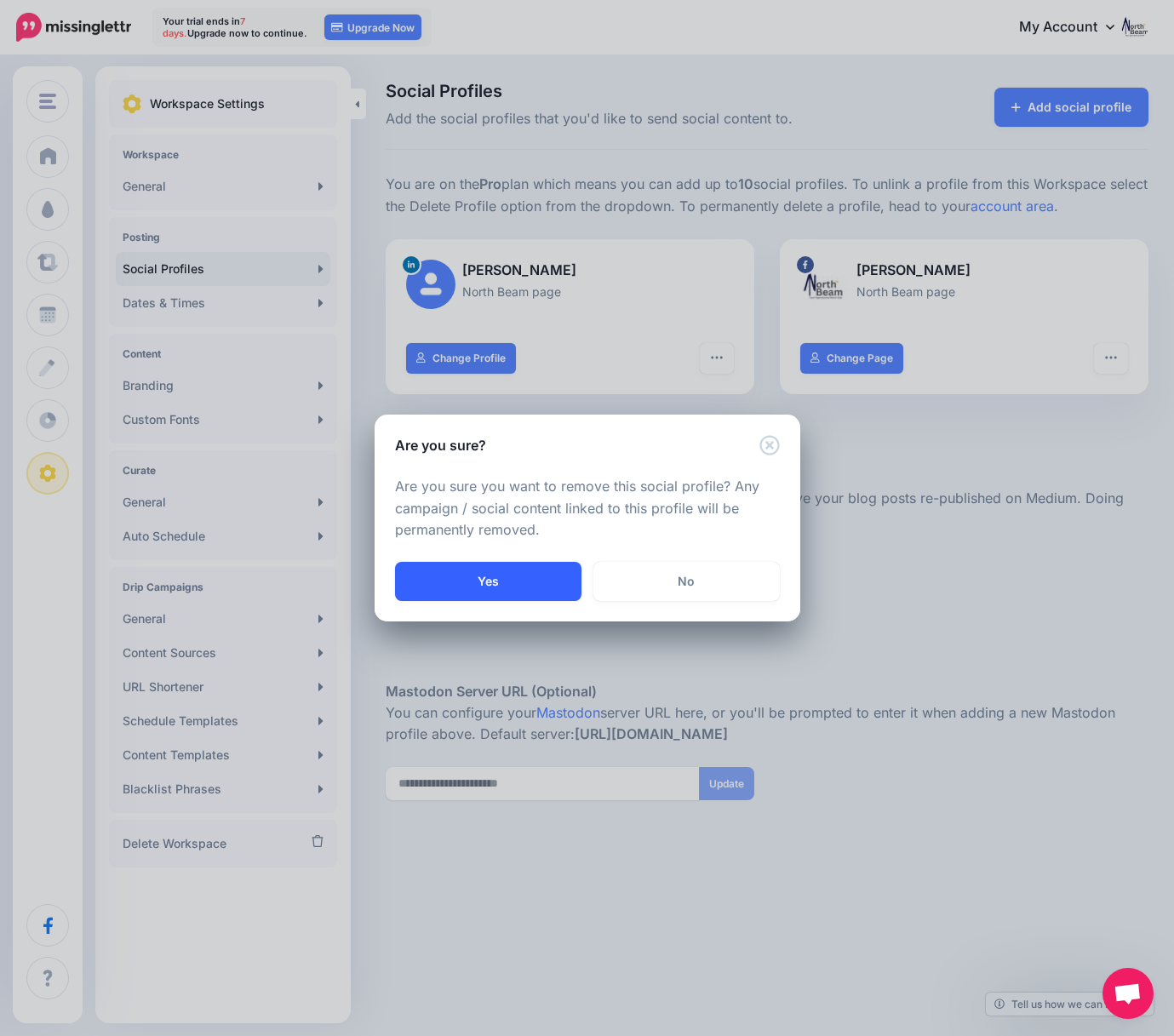
click at [491, 567] on button "Yes" at bounding box center [488, 581] width 186 height 39
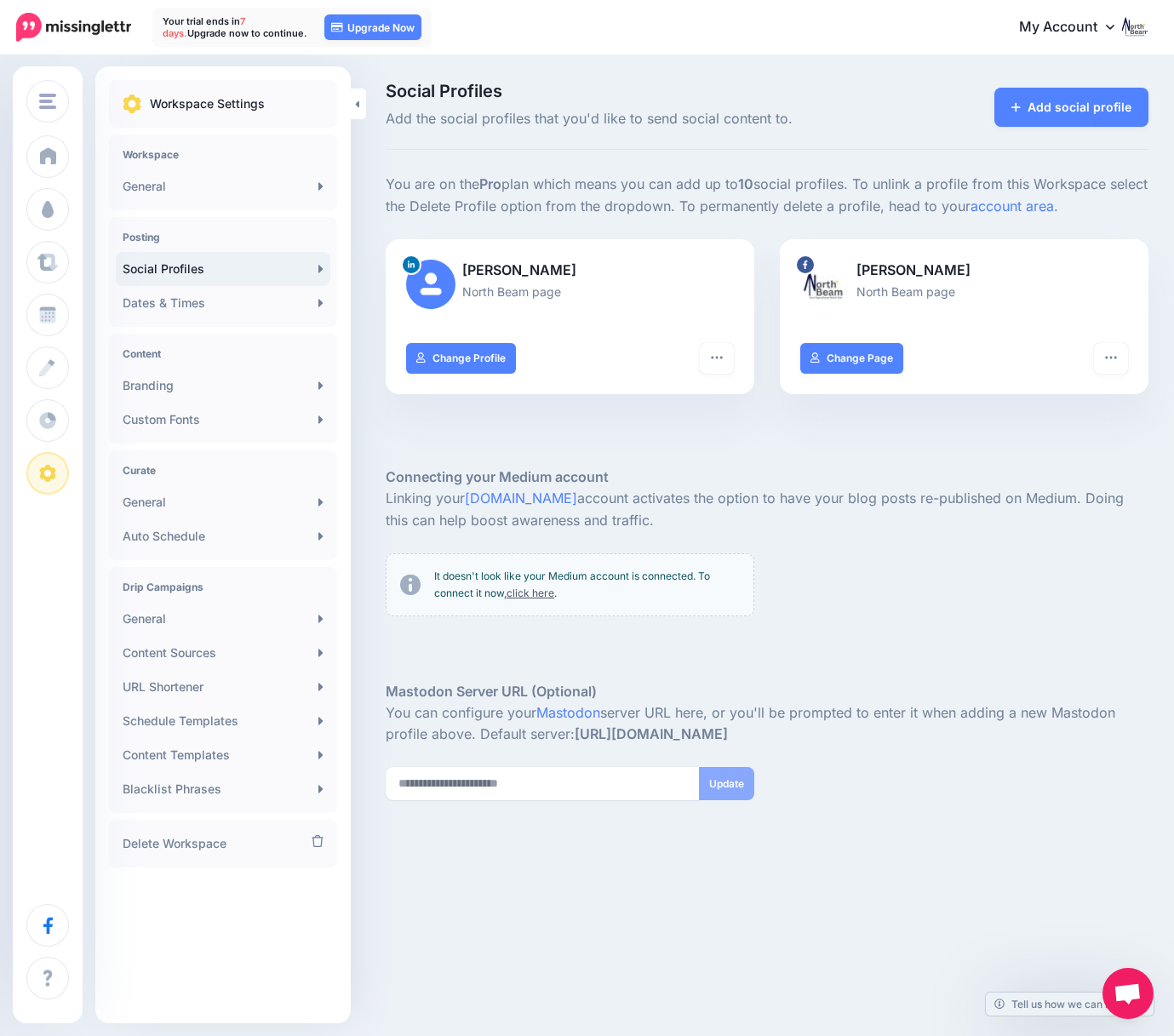
click at [1129, 361] on div "Turn hashtags off Reconnect Pause sending Delete Profile Change Page" at bounding box center [964, 369] width 369 height 51
click at [1121, 359] on button "button" at bounding box center [1111, 358] width 34 height 31
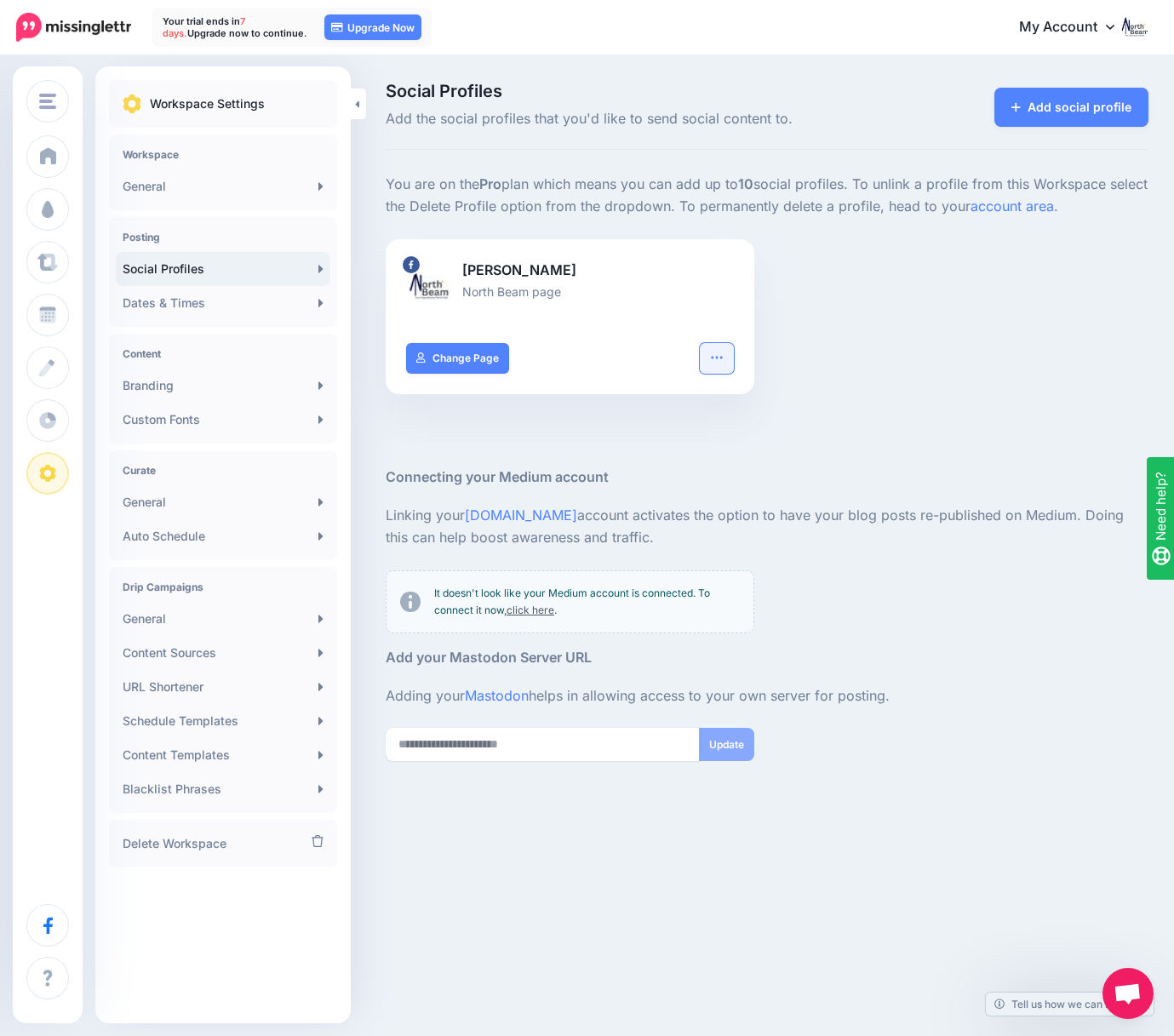
click at [732, 359] on button "button" at bounding box center [717, 358] width 34 height 31
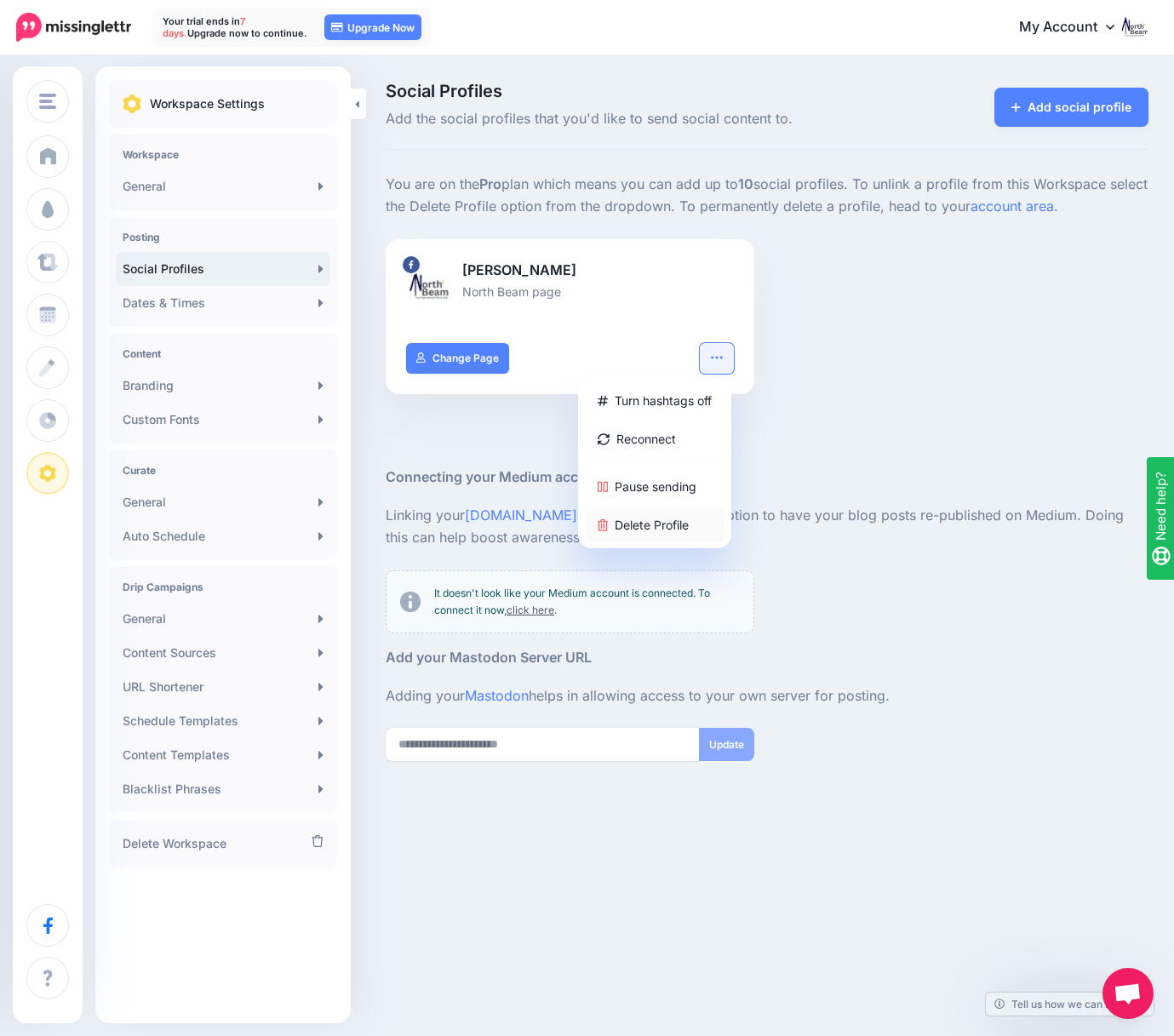
click at [654, 514] on link "Delete Profile" at bounding box center [654, 525] width 140 height 33
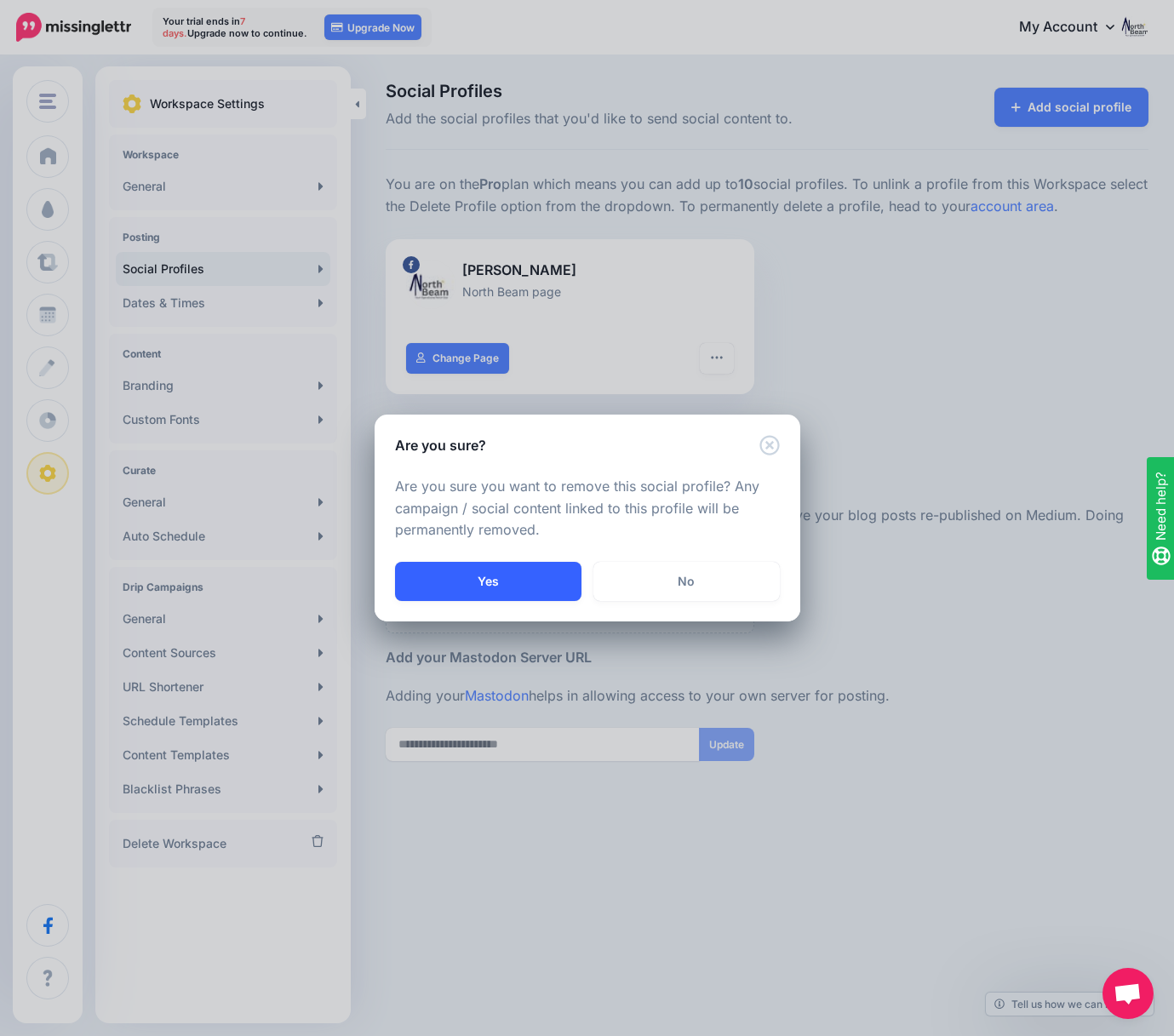
click at [503, 586] on button "Yes" at bounding box center [488, 581] width 186 height 39
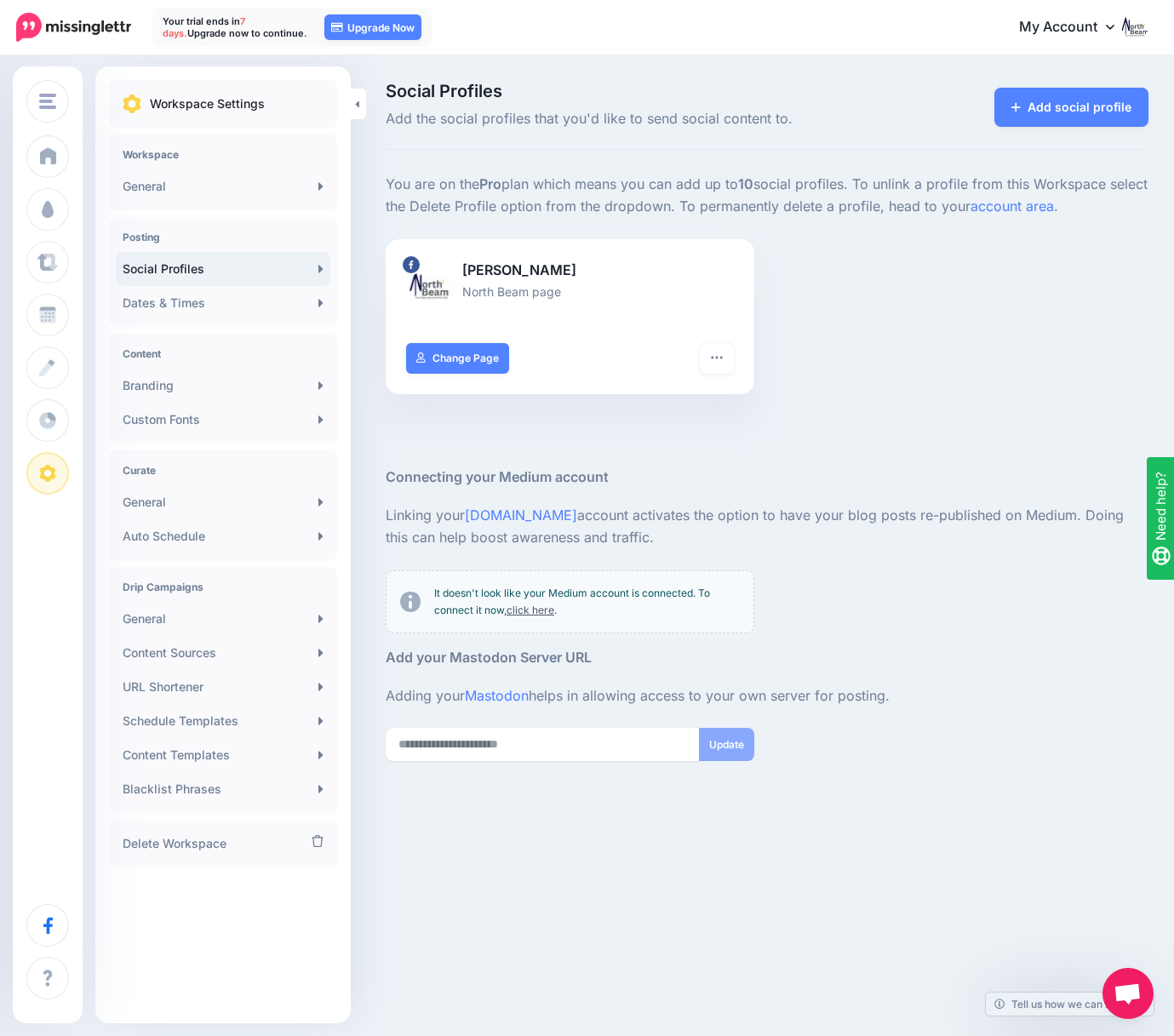
click at [1125, 20] on img at bounding box center [1135, 26] width 27 height 27
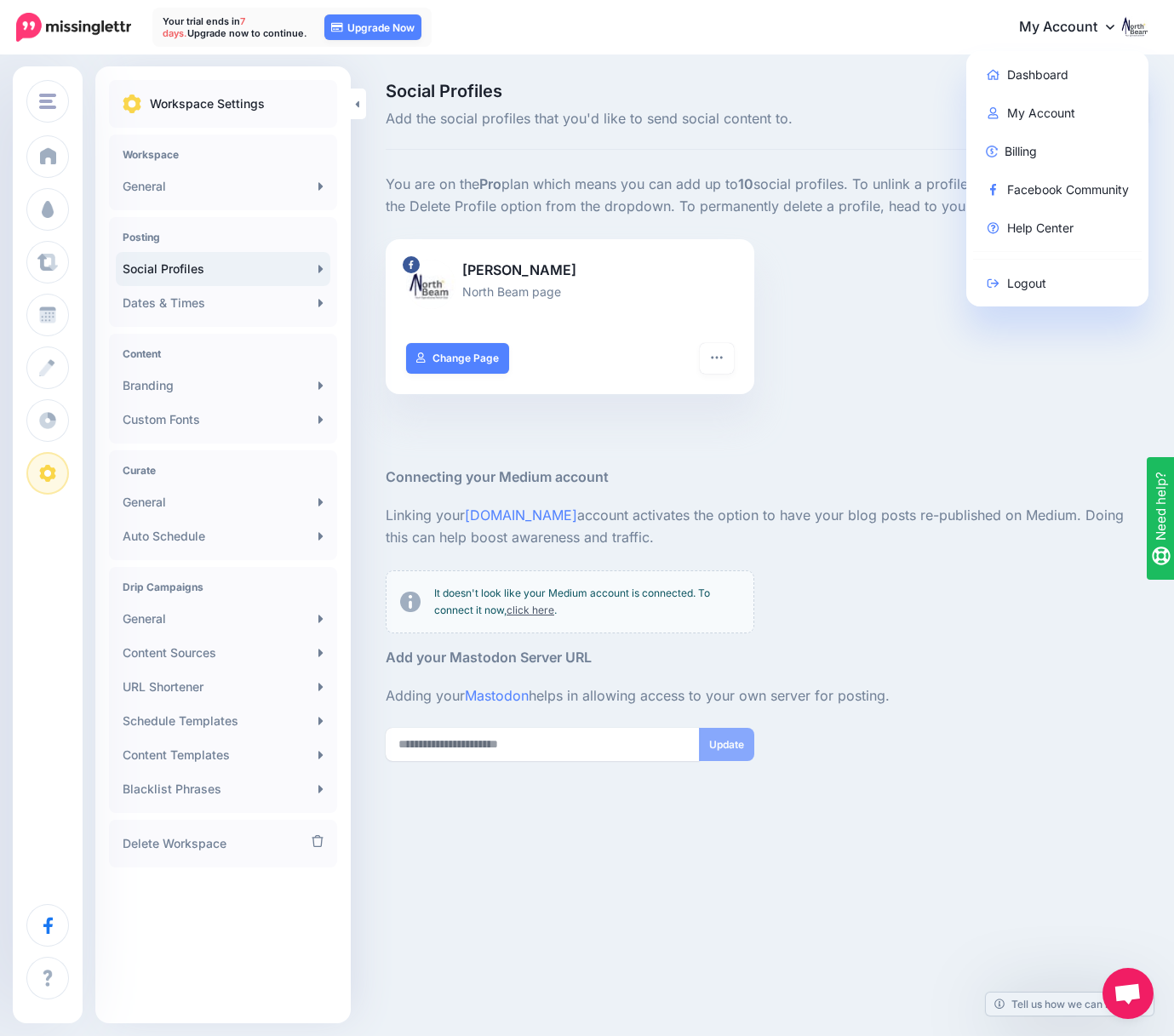
click at [1109, 25] on icon at bounding box center [1110, 26] width 9 height 14
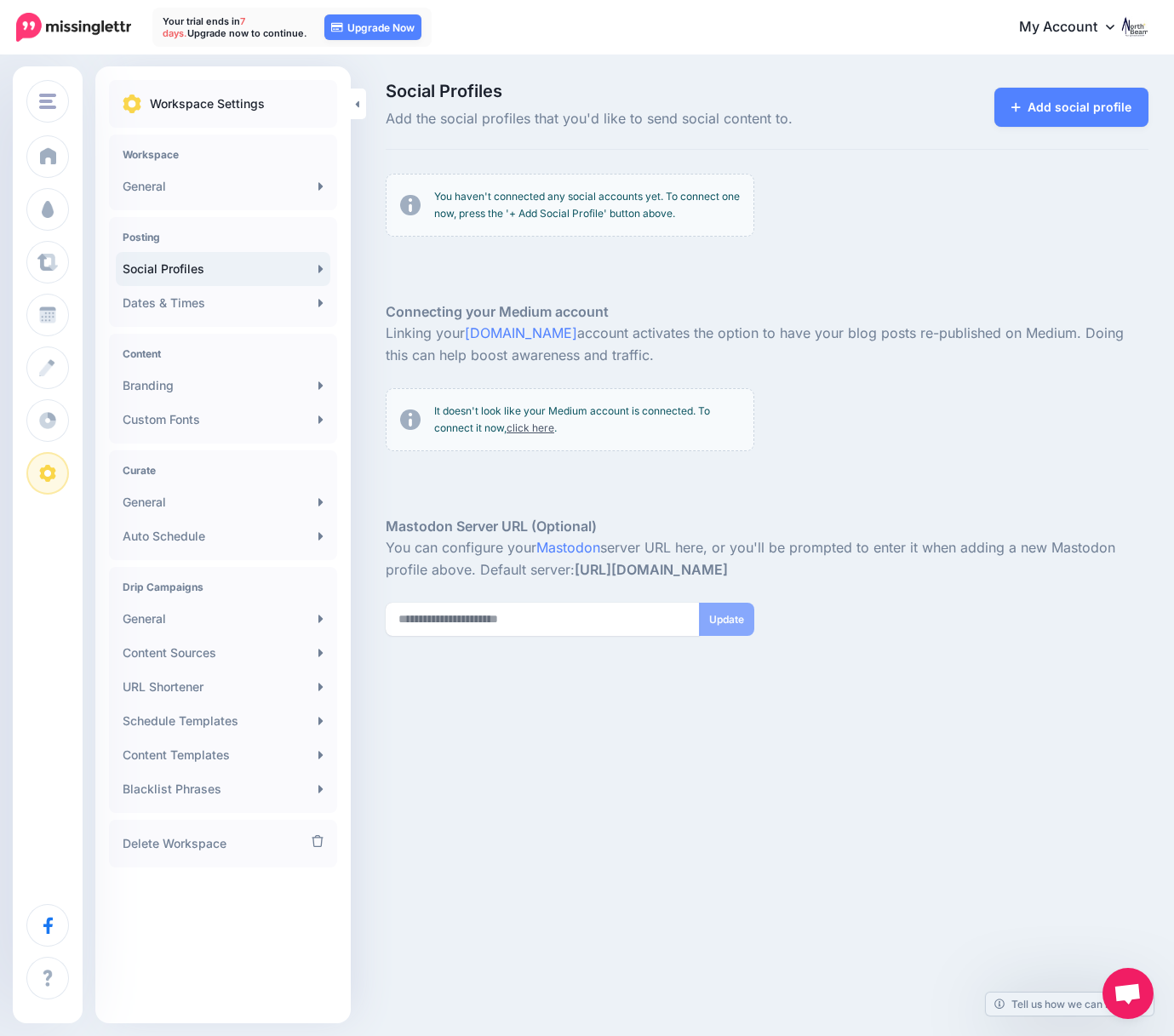
click at [1104, 18] on link "My Account" at bounding box center [1075, 27] width 147 height 42
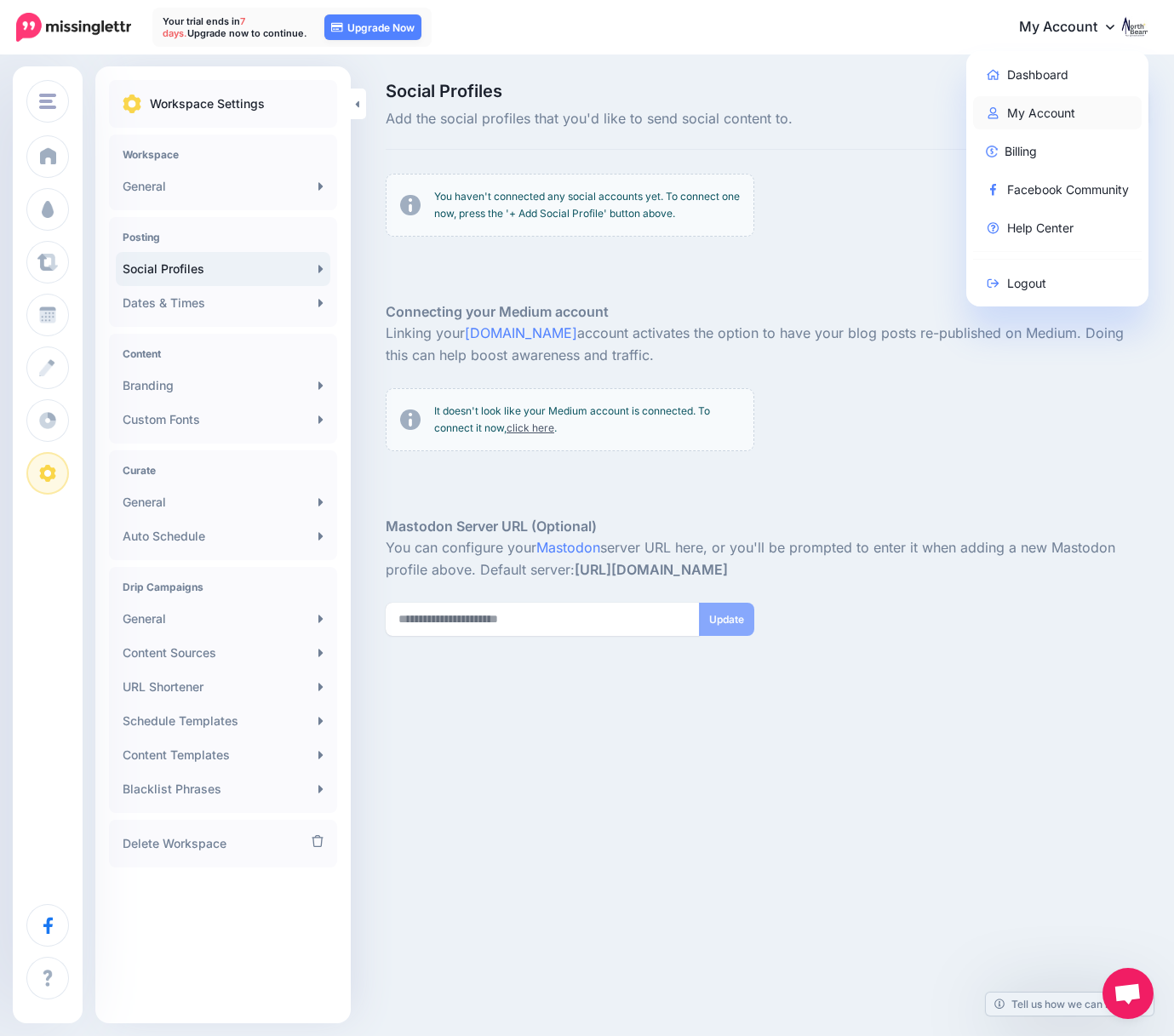
click at [1041, 119] on link "My Account" at bounding box center [1057, 113] width 170 height 33
